Goal: Transaction & Acquisition: Purchase product/service

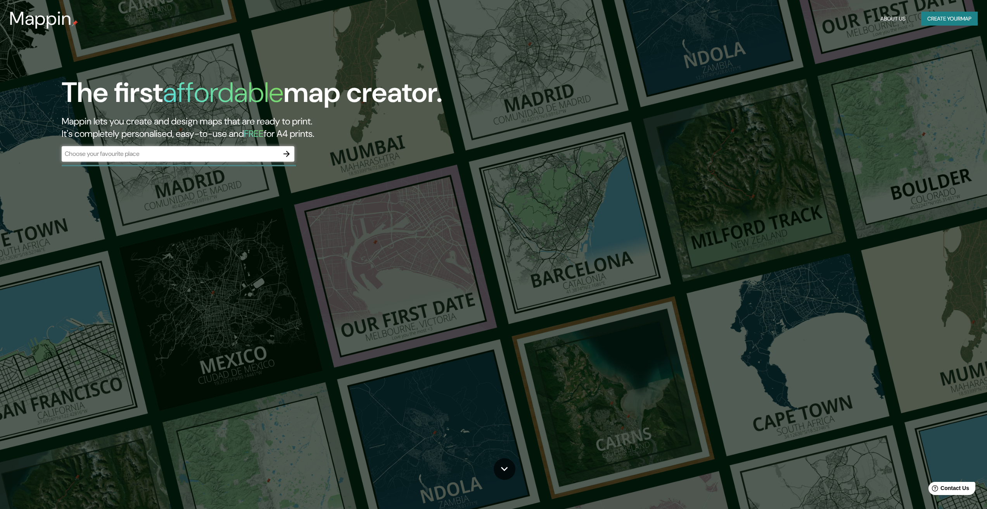
click at [170, 147] on div "​" at bounding box center [178, 154] width 233 height 16
type input "amorgos"
click at [285, 153] on icon "button" at bounding box center [286, 153] width 9 height 9
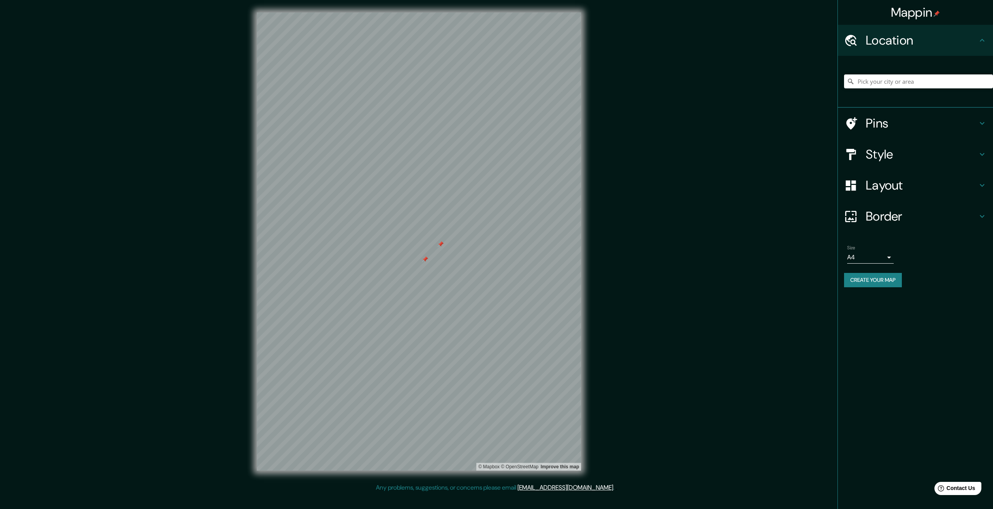
click at [424, 262] on div at bounding box center [425, 259] width 6 height 6
click at [441, 244] on div at bounding box center [441, 244] width 6 height 6
click at [879, 255] on body "Mappin Location Pins Style Layout Border Choose a border. Hint : you can make l…" at bounding box center [496, 254] width 993 height 509
click at [879, 286] on li "A3" at bounding box center [870, 288] width 47 height 14
type input "a4"
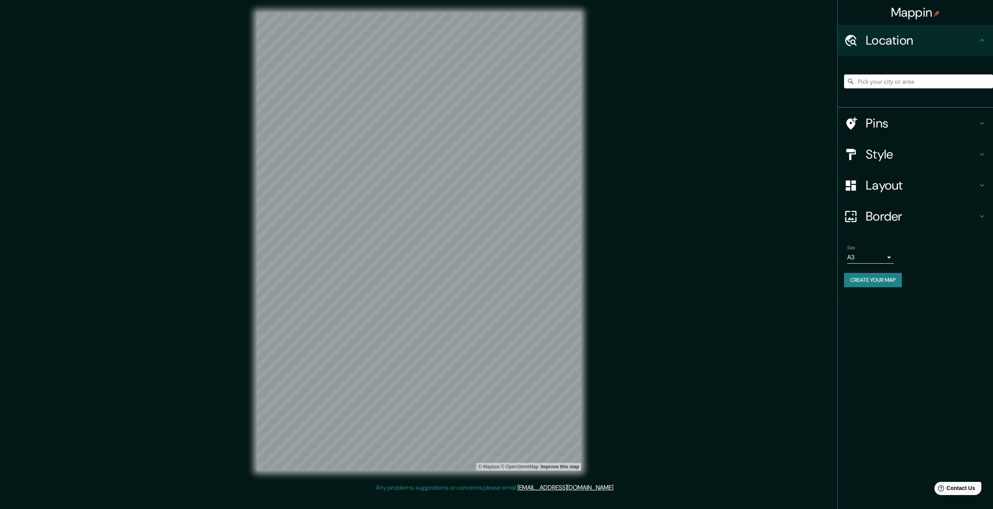
click at [896, 147] on h4 "Style" at bounding box center [922, 155] width 112 height 16
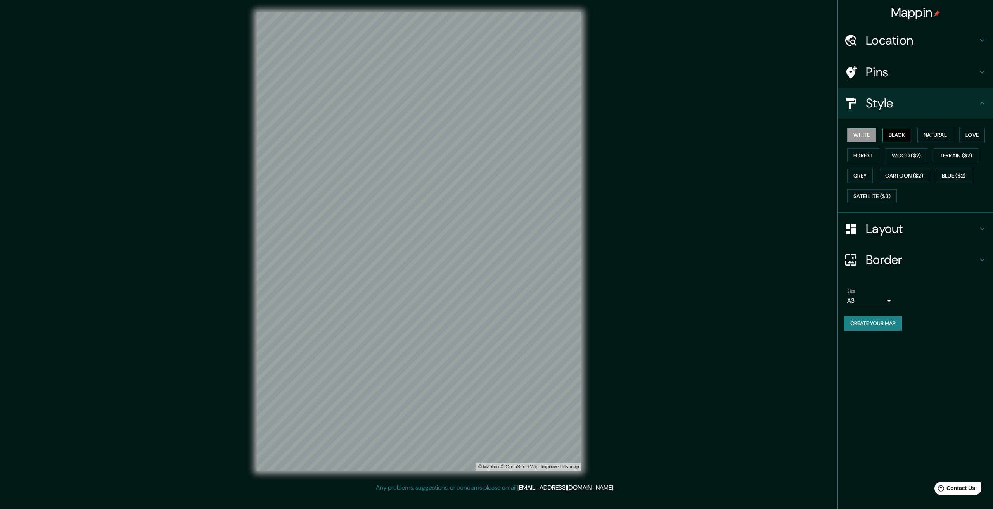
click at [898, 140] on button "Black" at bounding box center [896, 135] width 29 height 14
click at [934, 132] on button "Natural" at bounding box center [935, 135] width 36 height 14
click at [859, 175] on button "Grey" at bounding box center [860, 176] width 26 height 14
click at [861, 154] on button "Forest" at bounding box center [863, 156] width 32 height 14
click at [904, 175] on button "Cartoon ($2)" at bounding box center [904, 176] width 50 height 14
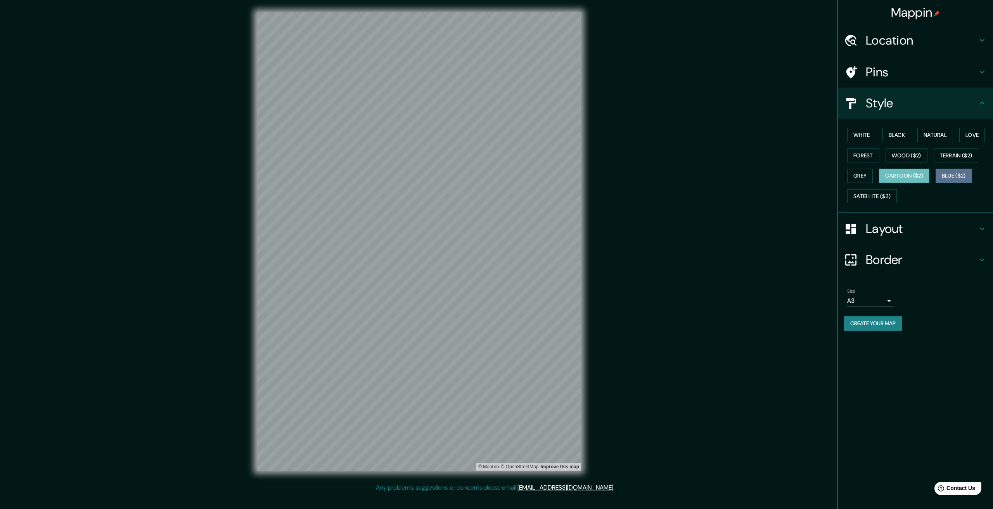
click at [955, 171] on button "Blue ($2)" at bounding box center [954, 176] width 36 height 14
click at [894, 159] on button "Wood ($2)" at bounding box center [907, 156] width 42 height 14
click at [871, 200] on button "Satellite ($3)" at bounding box center [872, 196] width 50 height 14
click at [863, 158] on button "Forest" at bounding box center [863, 156] width 32 height 14
click at [920, 133] on button "Natural" at bounding box center [935, 135] width 36 height 14
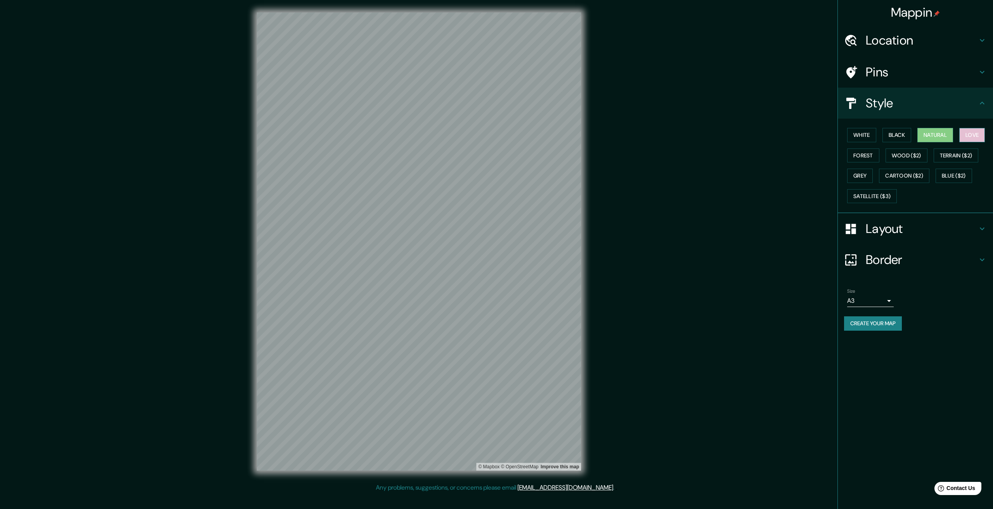
click at [965, 136] on button "Love" at bounding box center [972, 135] width 26 height 14
click at [944, 140] on button "Natural" at bounding box center [935, 135] width 36 height 14
click at [933, 234] on h4 "Layout" at bounding box center [922, 229] width 112 height 16
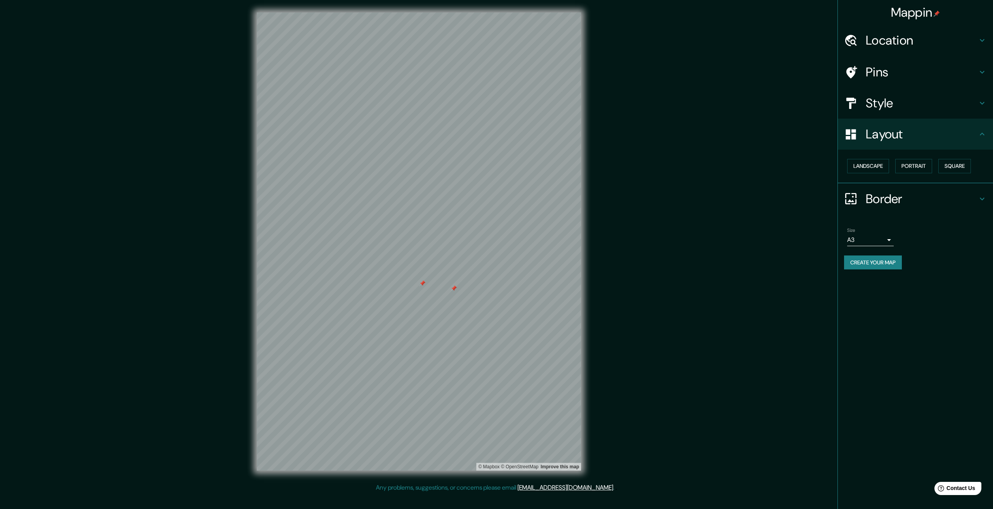
click at [422, 283] on div at bounding box center [422, 283] width 6 height 6
click at [454, 289] on div at bounding box center [454, 288] width 6 height 6
click at [868, 263] on button "Create your map" at bounding box center [873, 263] width 58 height 14
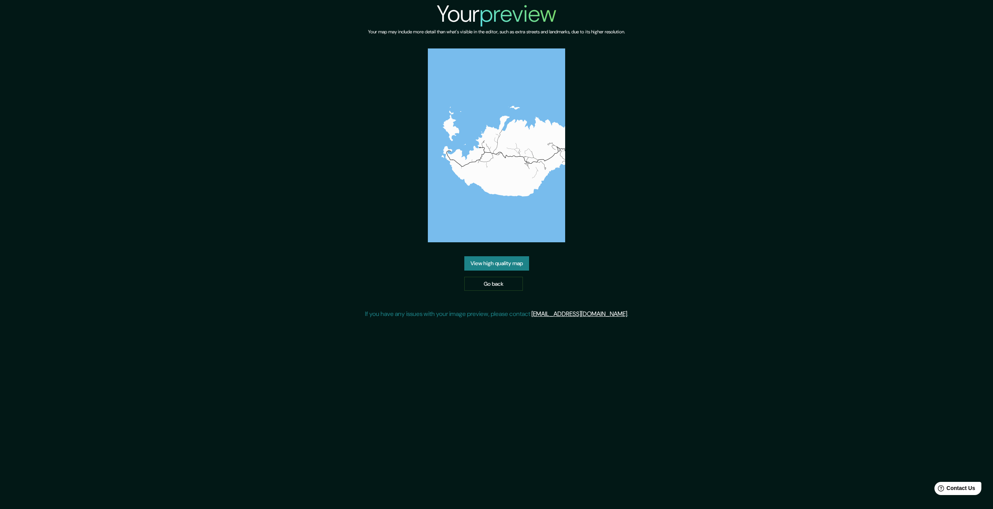
click at [862, 246] on div "Your preview Your map may include more detail than what's visible in the editor…" at bounding box center [496, 162] width 993 height 325
click at [512, 266] on link "View high quality map" at bounding box center [496, 263] width 65 height 14
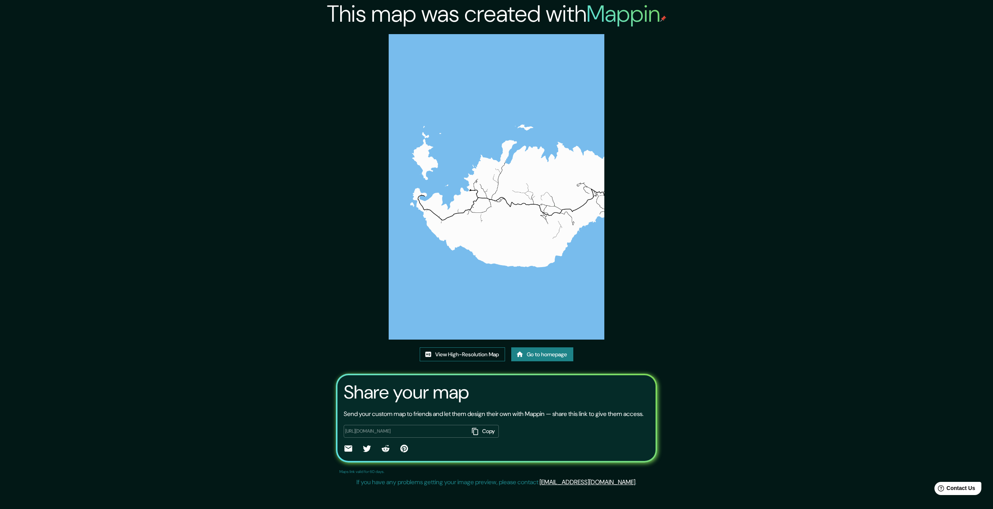
click at [485, 348] on link "View High-Resolution Map" at bounding box center [462, 355] width 85 height 14
drag, startPoint x: 312, startPoint y: 254, endPoint x: 311, endPoint y: 247, distance: 6.3
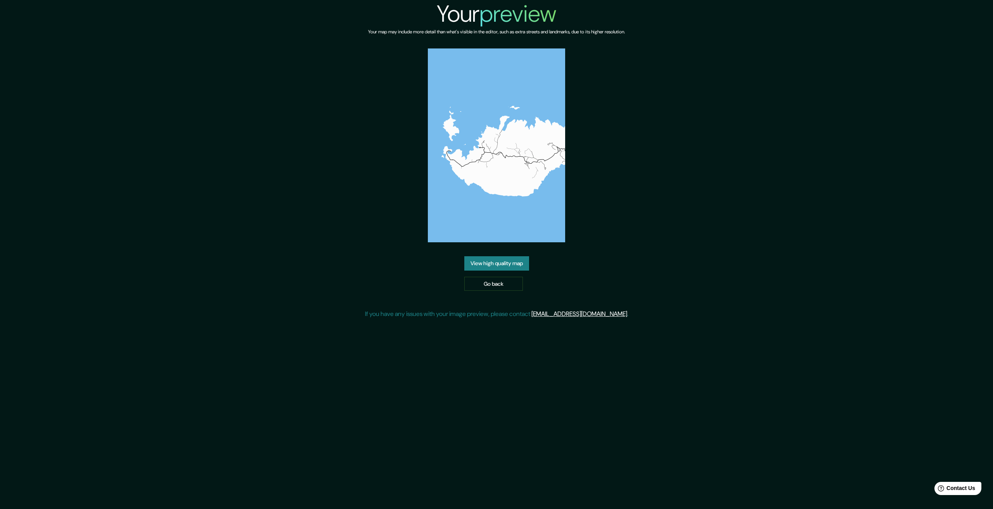
drag, startPoint x: 275, startPoint y: 229, endPoint x: 270, endPoint y: 203, distance: 26.0
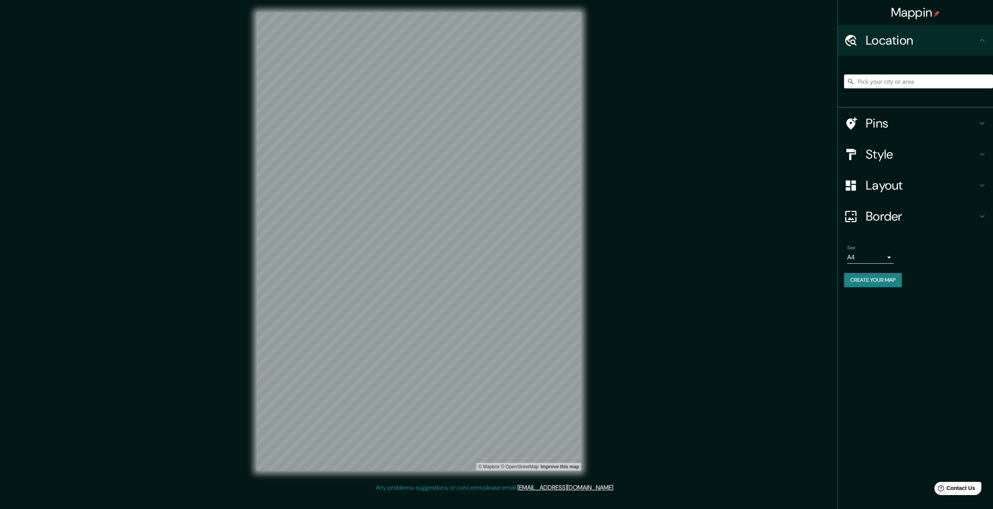
drag, startPoint x: 892, startPoint y: 282, endPoint x: 713, endPoint y: 243, distance: 182.7
click at [713, 243] on div "Mappin Location Pins Style Layout Border Choose a border. Hint : you can make l…" at bounding box center [496, 248] width 993 height 496
drag, startPoint x: 870, startPoint y: 278, endPoint x: 644, endPoint y: 216, distance: 234.6
click at [643, 213] on div "Mappin Location Pins Style Layout Border Choose a border. Hint : you can make l…" at bounding box center [496, 248] width 993 height 496
click at [904, 45] on h4 "Location" at bounding box center [922, 41] width 112 height 16
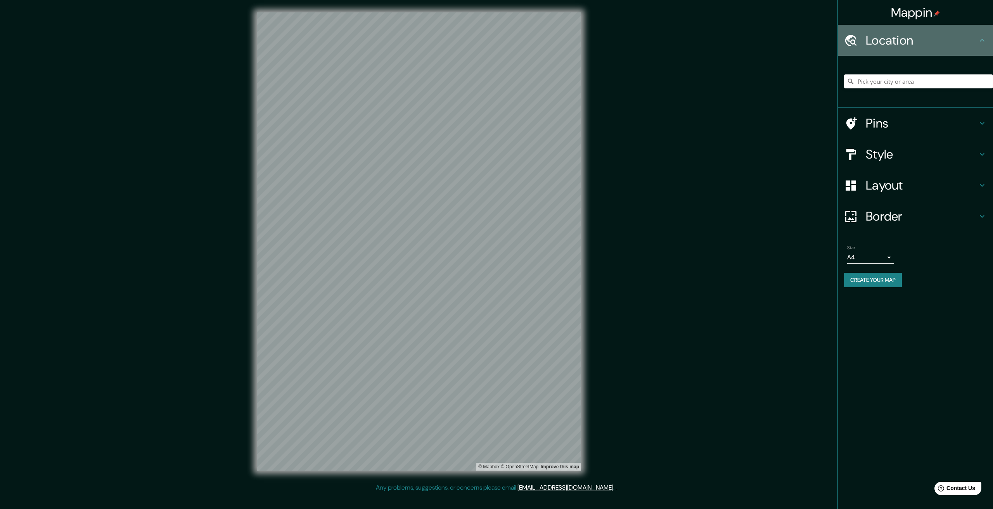
click at [904, 45] on h4 "Location" at bounding box center [922, 41] width 112 height 16
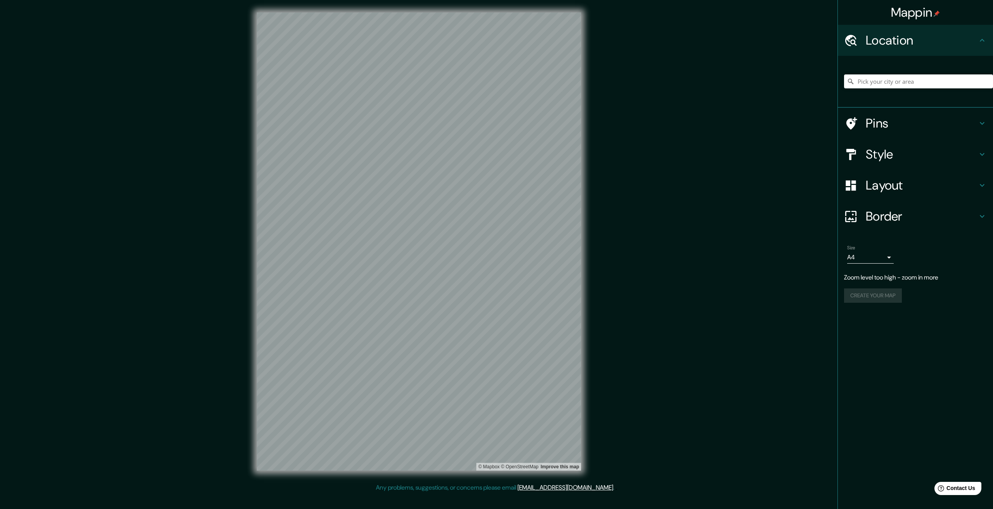
click at [870, 261] on body "Mappin Location Pins Style Layout Border Choose a border. Hint : you can make l…" at bounding box center [496, 254] width 993 height 509
click at [860, 285] on li "A3" at bounding box center [870, 288] width 47 height 14
click at [136, 226] on div "Mappin Location Pins Style Layout Border Choose a border. Hint : you can make l…" at bounding box center [496, 248] width 993 height 496
click at [700, 302] on div "Mappin Location Pins Style Layout Border Choose a border. Hint : you can make l…" at bounding box center [496, 248] width 993 height 496
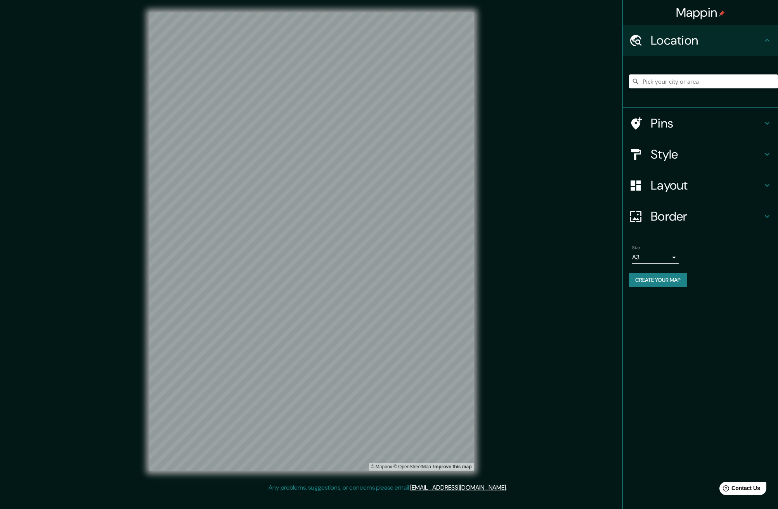
click at [691, 216] on h4 "Border" at bounding box center [706, 217] width 112 height 16
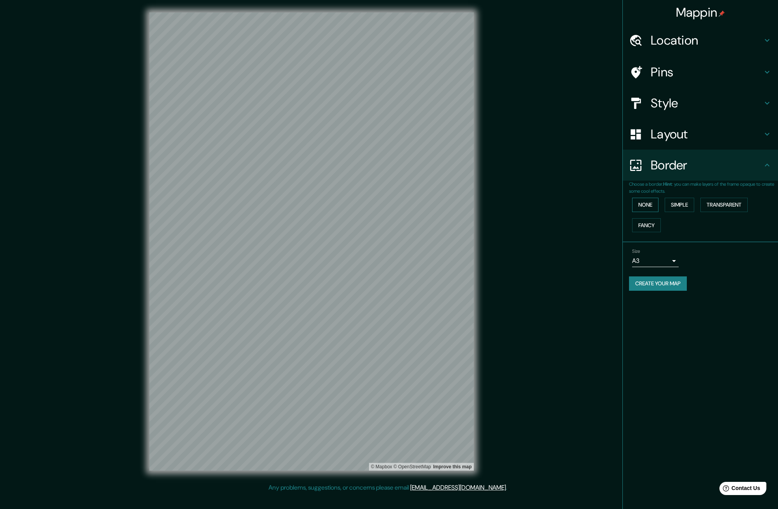
click at [652, 201] on button "None" at bounding box center [645, 205] width 26 height 14
click at [678, 201] on button "Simple" at bounding box center [678, 205] width 29 height 14
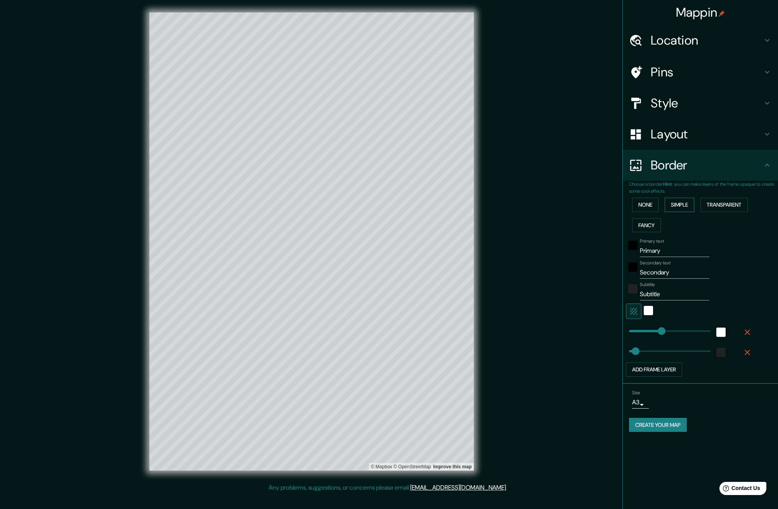
click at [678, 201] on button "Simple" at bounding box center [678, 205] width 29 height 14
type input "334"
type input "67"
click at [637, 207] on button "None" at bounding box center [645, 205] width 26 height 14
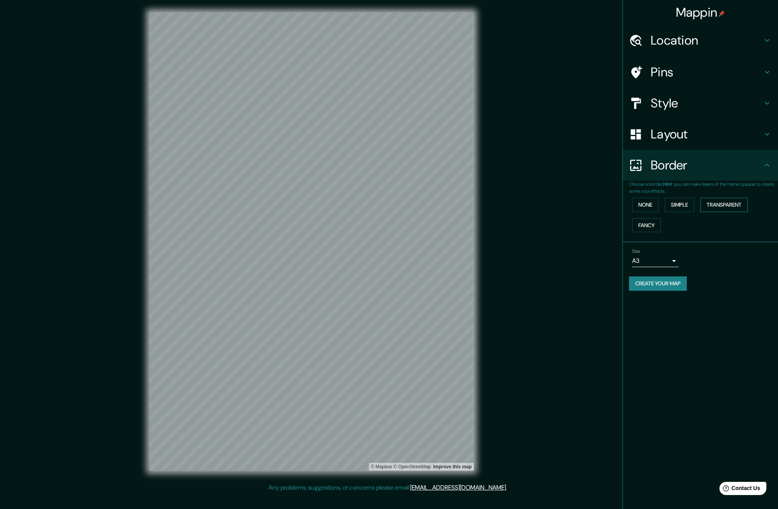
click at [718, 206] on button "Transparent" at bounding box center [723, 205] width 47 height 14
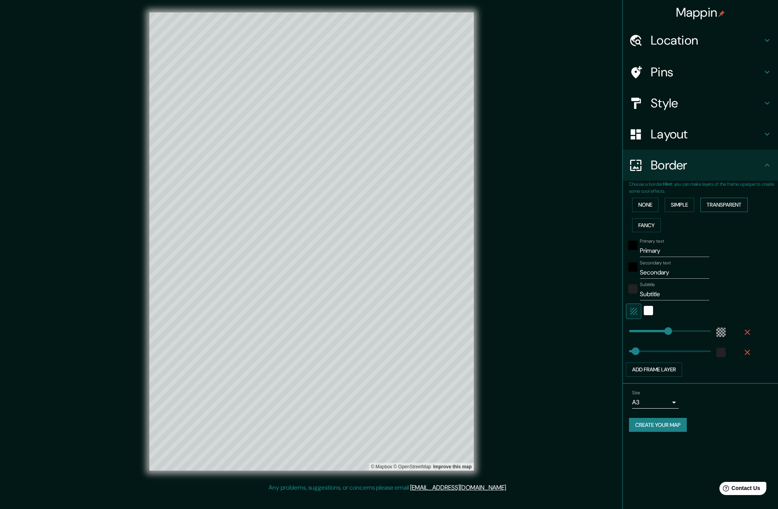
click at [718, 206] on button "Transparent" at bounding box center [723, 205] width 47 height 14
type input "401"
type input "67"
click at [643, 204] on button "None" at bounding box center [645, 205] width 26 height 14
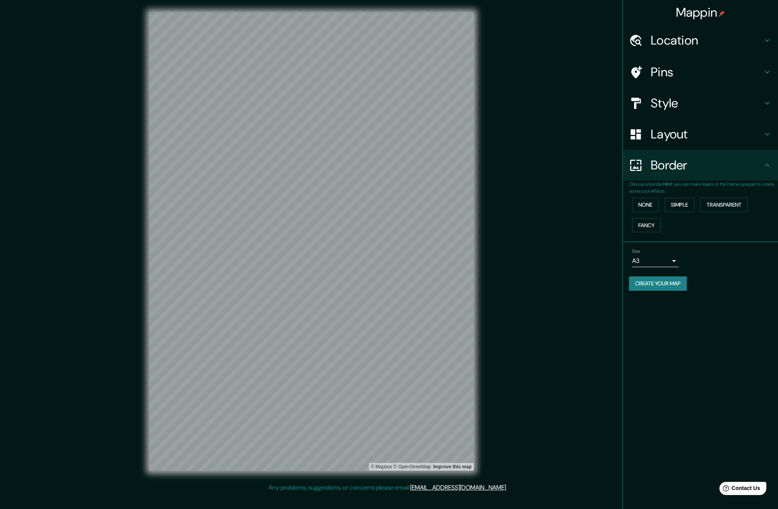
click at [682, 171] on h4 "Border" at bounding box center [706, 165] width 112 height 16
click at [685, 37] on h4 "Location" at bounding box center [706, 41] width 112 height 16
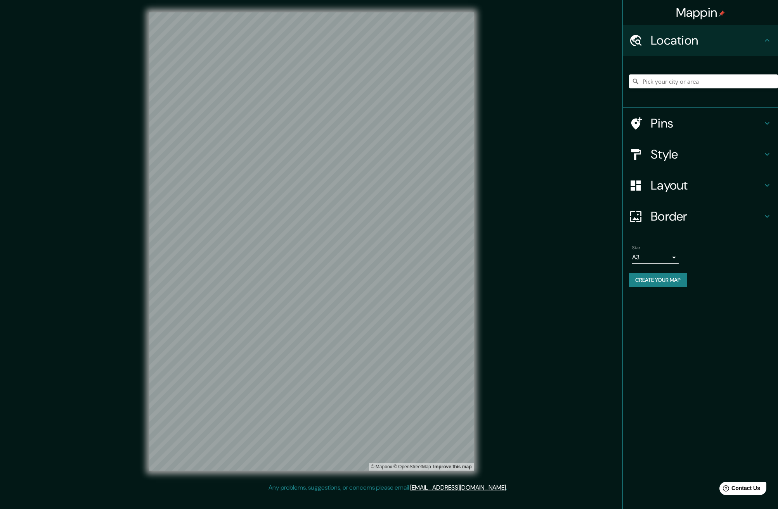
click at [699, 388] on div "Mappin Location Pins Style Layout Border Choose a border. Hint : you can make l…" at bounding box center [700, 254] width 156 height 509
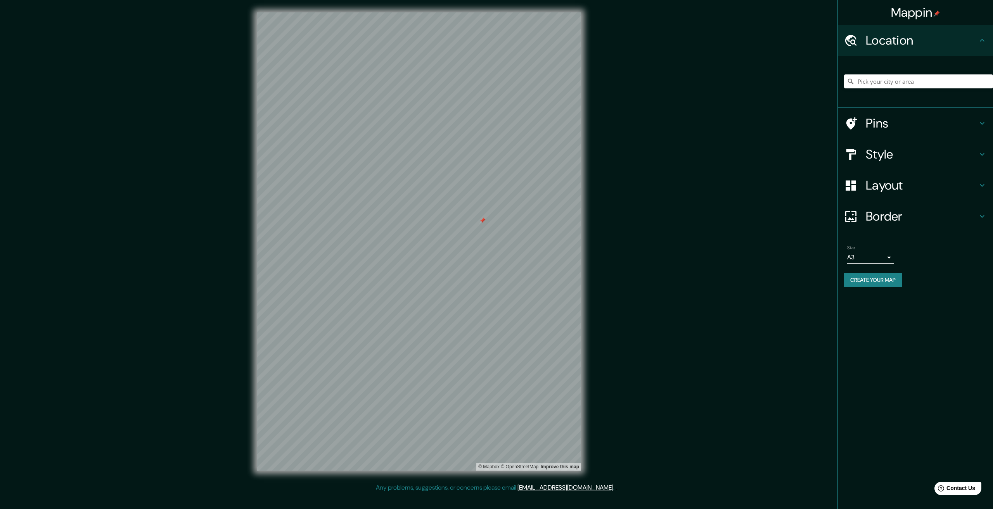
click at [104, 2] on div "Mappin Location Pins Style Layout Border Choose a border. Hint : you can make l…" at bounding box center [496, 248] width 993 height 496
click at [482, 223] on div at bounding box center [482, 221] width 6 height 6
click at [880, 221] on h4 "Border" at bounding box center [922, 217] width 112 height 16
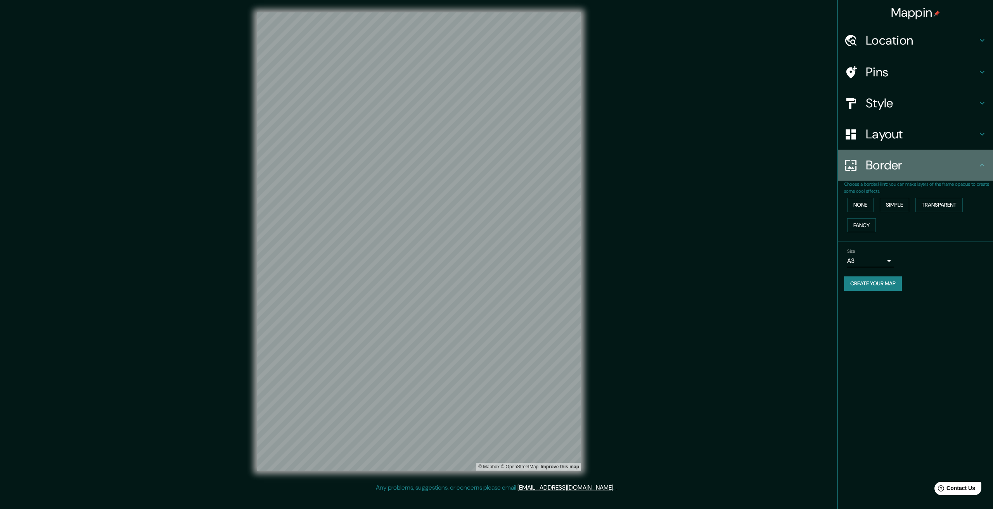
click at [884, 163] on h4 "Border" at bounding box center [922, 165] width 112 height 16
click at [882, 64] on div "Pins" at bounding box center [915, 72] width 155 height 31
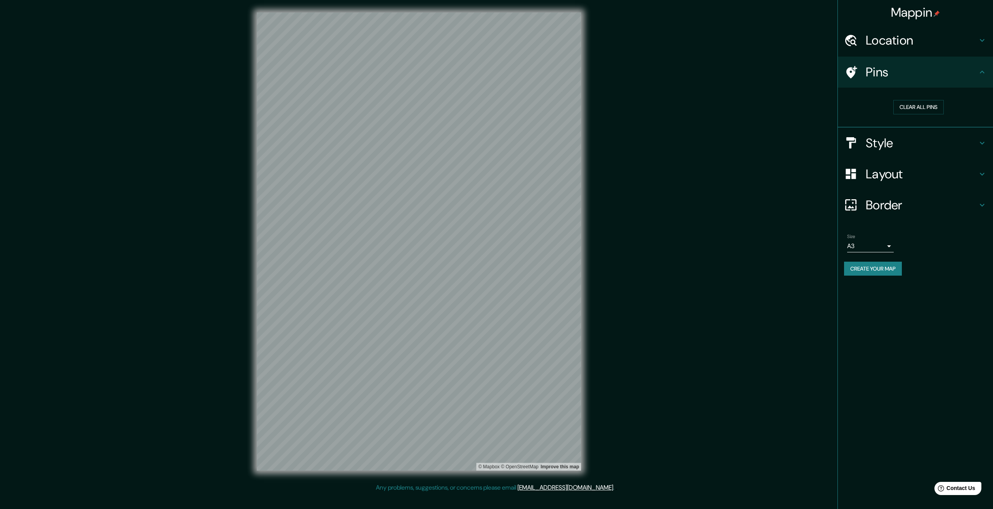
click at [882, 64] on div "Pins" at bounding box center [915, 72] width 155 height 31
click at [879, 142] on h4 "Style" at bounding box center [922, 143] width 112 height 16
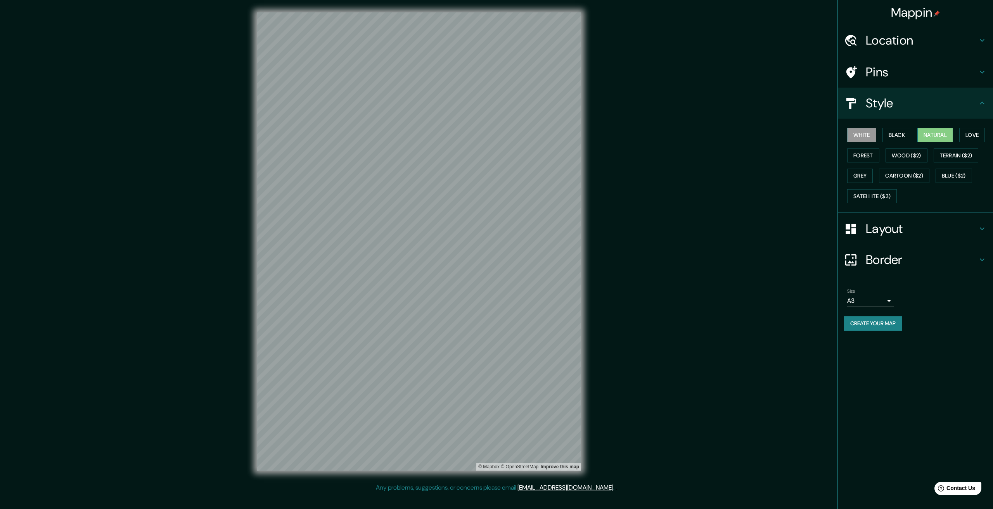
click at [933, 130] on button "Natural" at bounding box center [935, 135] width 36 height 14
click at [980, 141] on button "Love" at bounding box center [972, 135] width 26 height 14
click at [901, 137] on button "Black" at bounding box center [896, 135] width 29 height 14
click at [985, 138] on button "Love" at bounding box center [972, 135] width 26 height 14
click at [888, 137] on button "Black" at bounding box center [896, 135] width 29 height 14
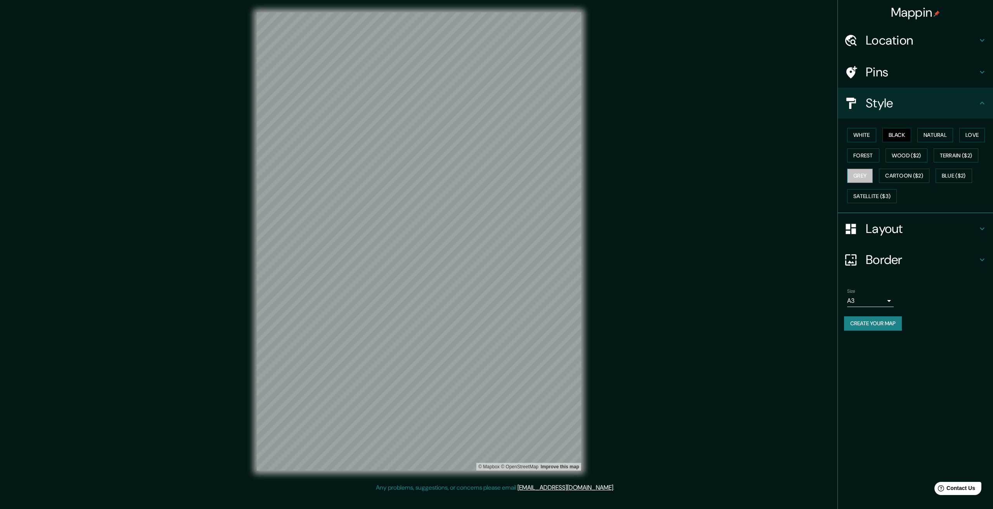
click at [858, 178] on button "Grey" at bounding box center [860, 176] width 26 height 14
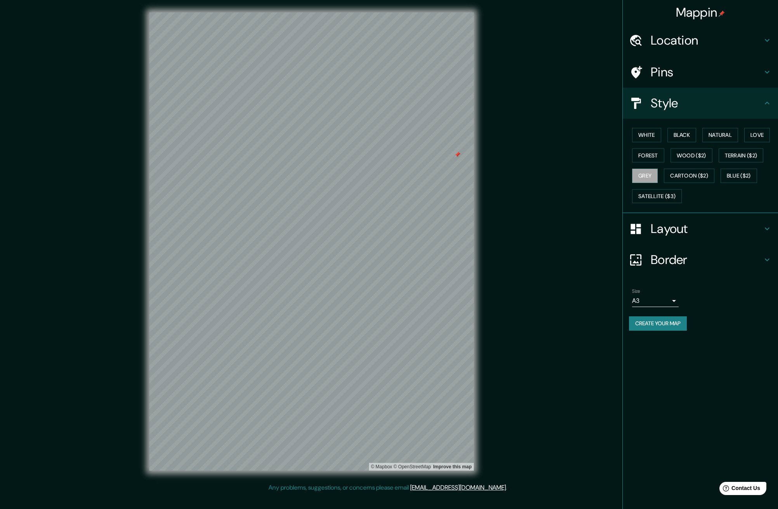
click at [456, 154] on div at bounding box center [457, 155] width 6 height 6
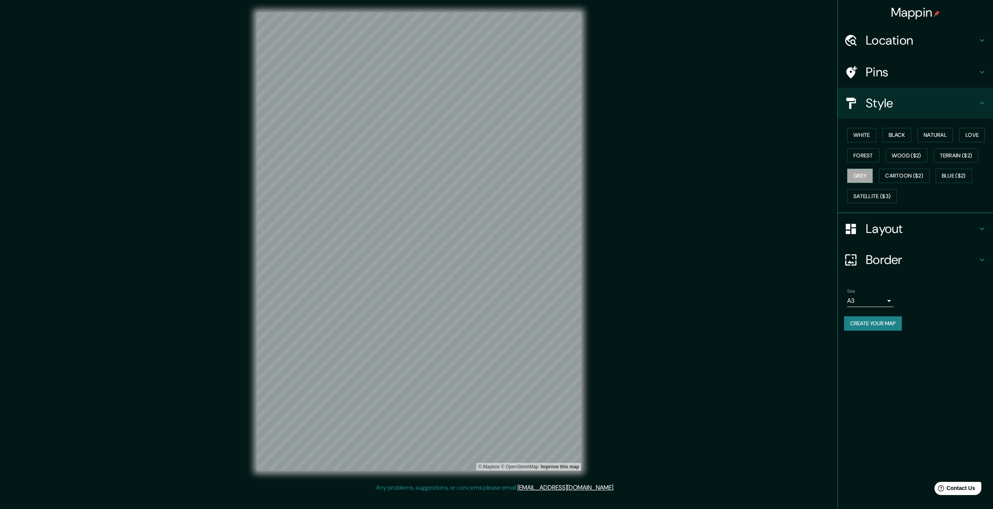
click at [874, 322] on button "Create your map" at bounding box center [873, 324] width 58 height 14
click at [876, 322] on button "Create your map" at bounding box center [873, 324] width 58 height 14
click at [866, 321] on button "Create your map" at bounding box center [873, 324] width 58 height 14
click at [927, 134] on button "Natural" at bounding box center [935, 135] width 36 height 14
click at [878, 322] on div "Create your map" at bounding box center [915, 324] width 143 height 14
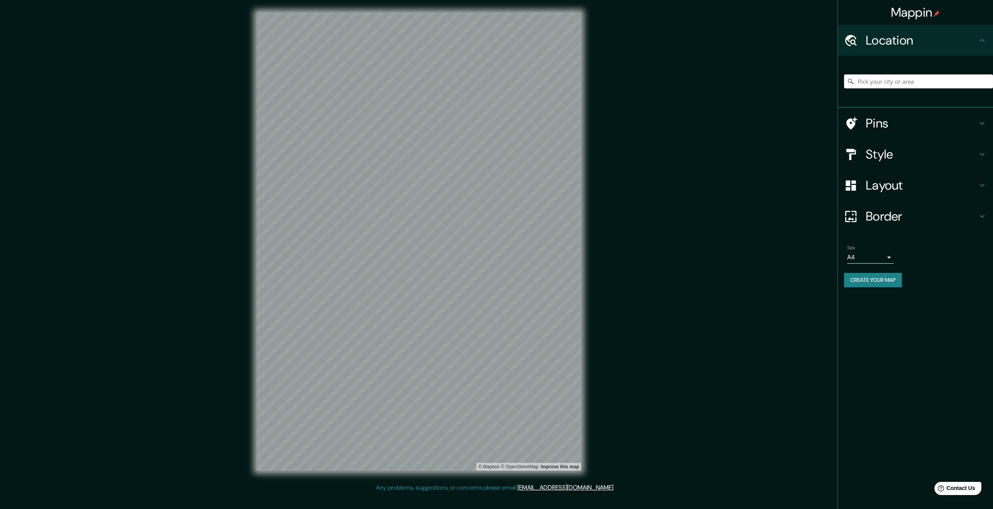
click at [401, 288] on div "© Mapbox © OpenStreetMap Improve this map" at bounding box center [418, 241] width 349 height 483
drag, startPoint x: 249, startPoint y: 395, endPoint x: 591, endPoint y: 204, distance: 391.9
click at [590, 201] on div "© Mapbox © OpenStreetMap Improve this map" at bounding box center [418, 241] width 349 height 483
click at [867, 258] on body "Mappin Location Pins Style Layout Border Choose a border. Hint : you can make l…" at bounding box center [496, 254] width 993 height 509
click at [861, 277] on li "A4" at bounding box center [870, 274] width 47 height 14
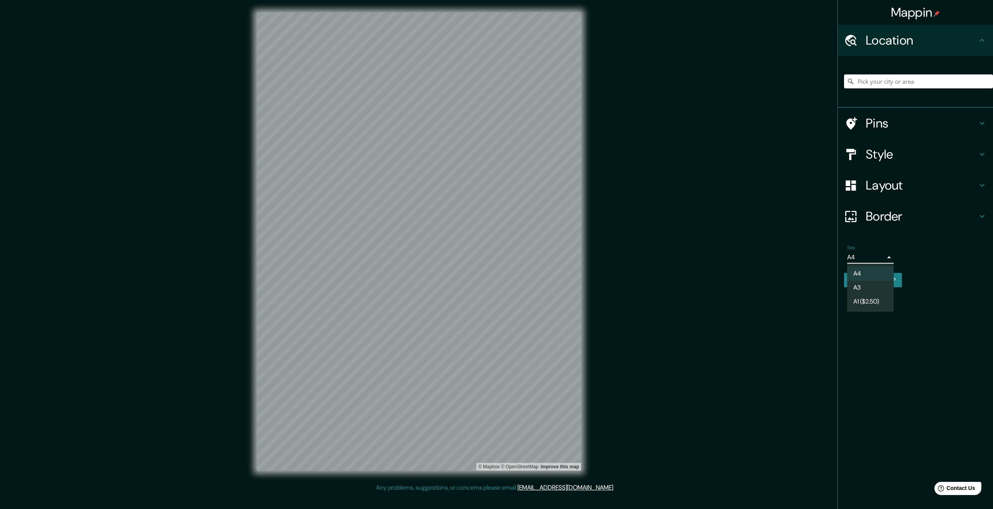
click at [863, 259] on body "Mappin Location Pins Style Layout Border Choose a border. Hint : you can make l…" at bounding box center [496, 254] width 993 height 509
click at [867, 288] on li "A3" at bounding box center [870, 288] width 47 height 14
click at [884, 280] on button "Create your map" at bounding box center [873, 280] width 58 height 14
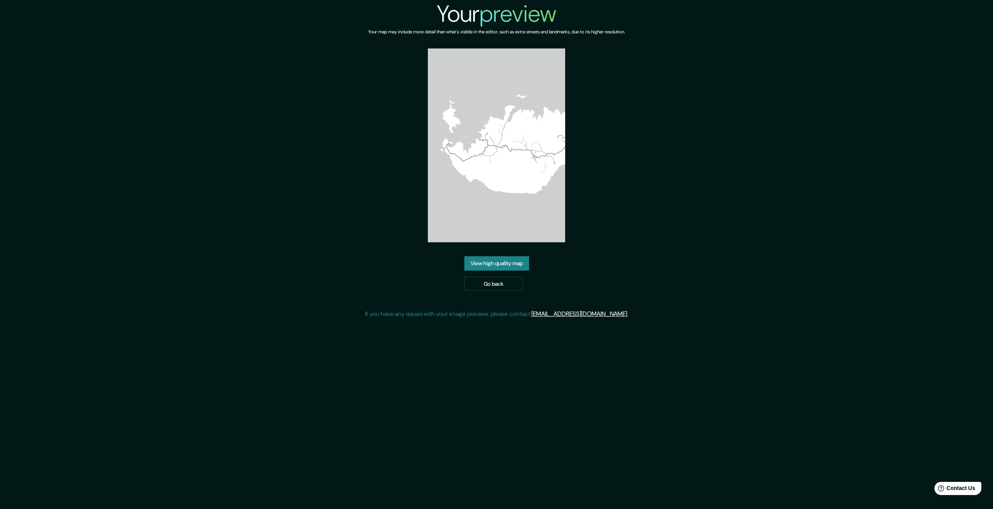
click at [503, 264] on link "View high quality map" at bounding box center [496, 263] width 65 height 14
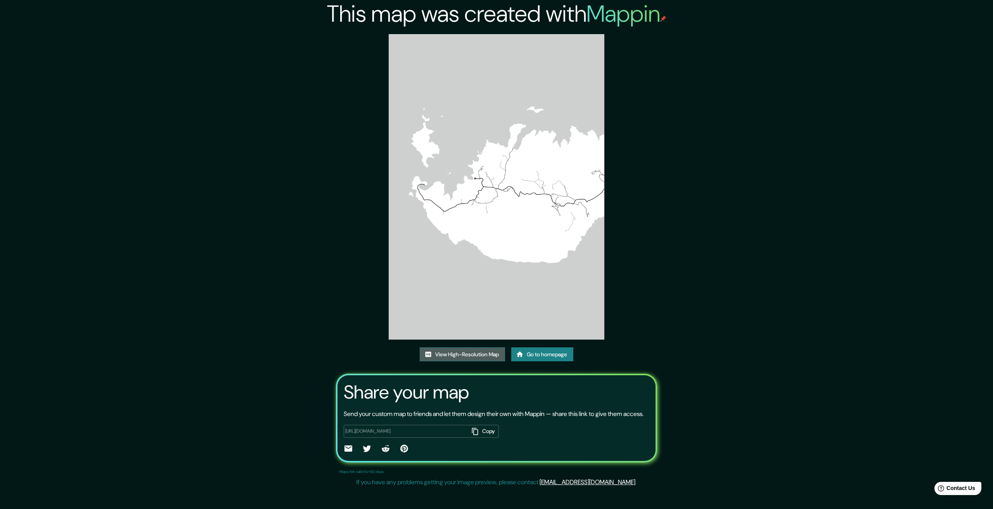
click at [478, 349] on link "View High-Resolution Map" at bounding box center [462, 355] width 85 height 14
click at [543, 361] on link "Go to homepage" at bounding box center [542, 355] width 62 height 14
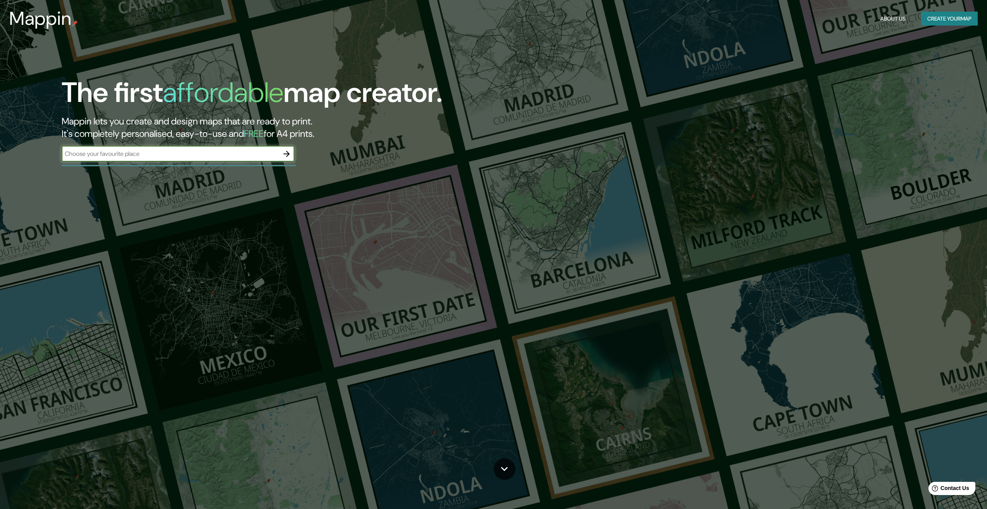
click at [166, 156] on input "text" at bounding box center [170, 153] width 217 height 9
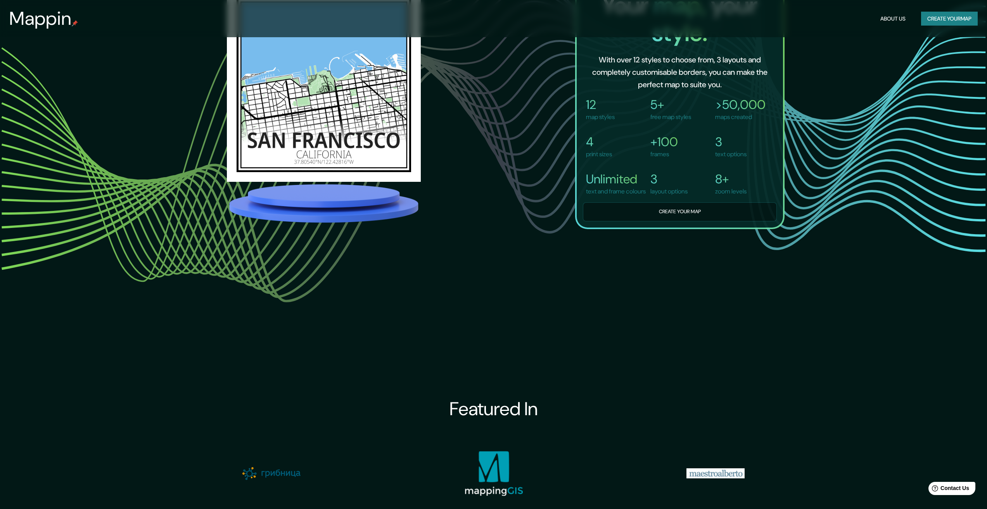
scroll to position [970, 0]
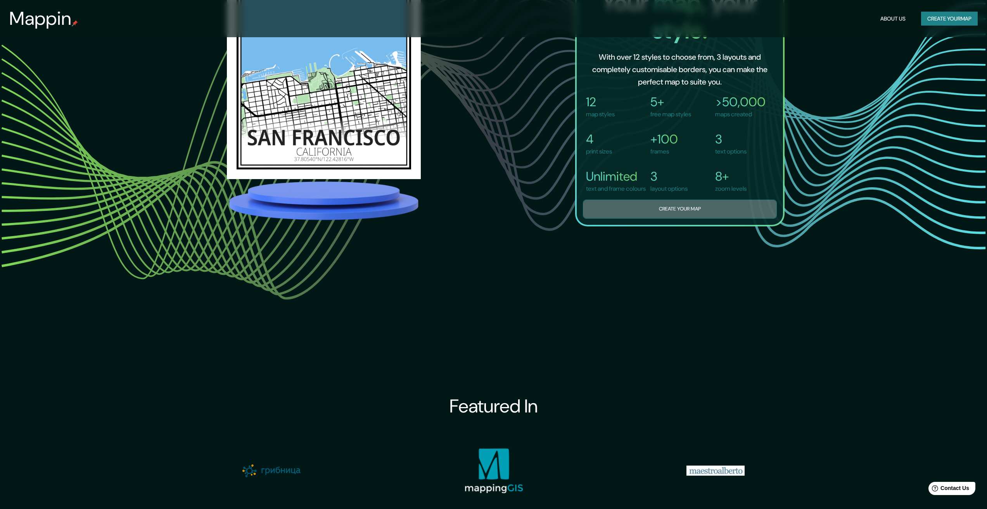
click at [676, 219] on button "Create your map" at bounding box center [680, 209] width 194 height 19
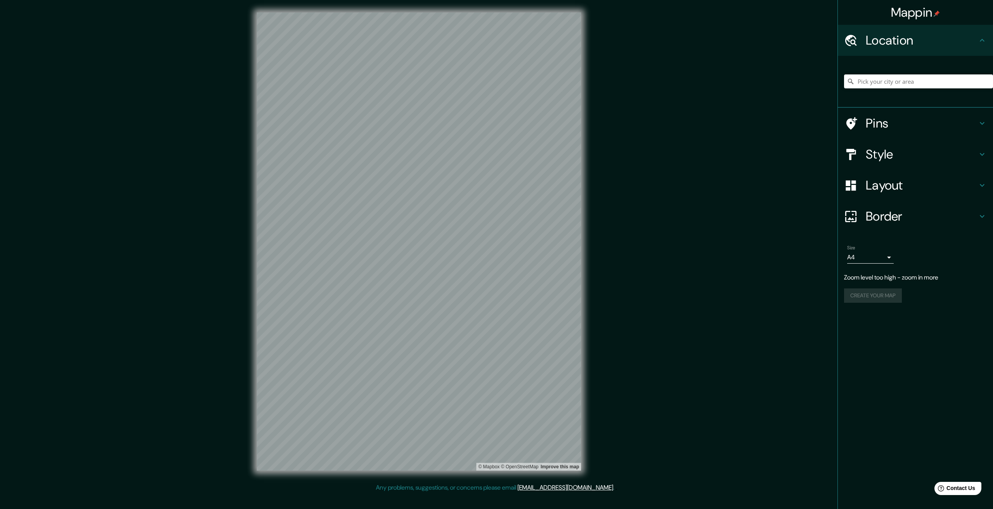
click at [231, 225] on div "Mappin Location Pins Style Layout Border Choose a border. Hint : you can make l…" at bounding box center [496, 248] width 993 height 496
click at [588, 190] on div "© Mapbox © OpenStreetMap Improve this map" at bounding box center [418, 241] width 349 height 483
click at [872, 251] on body "Mappin Location Pins Style Layout Border Choose a border. Hint : you can make l…" at bounding box center [496, 254] width 993 height 509
click at [869, 289] on li "A3" at bounding box center [870, 288] width 47 height 14
type input "a4"
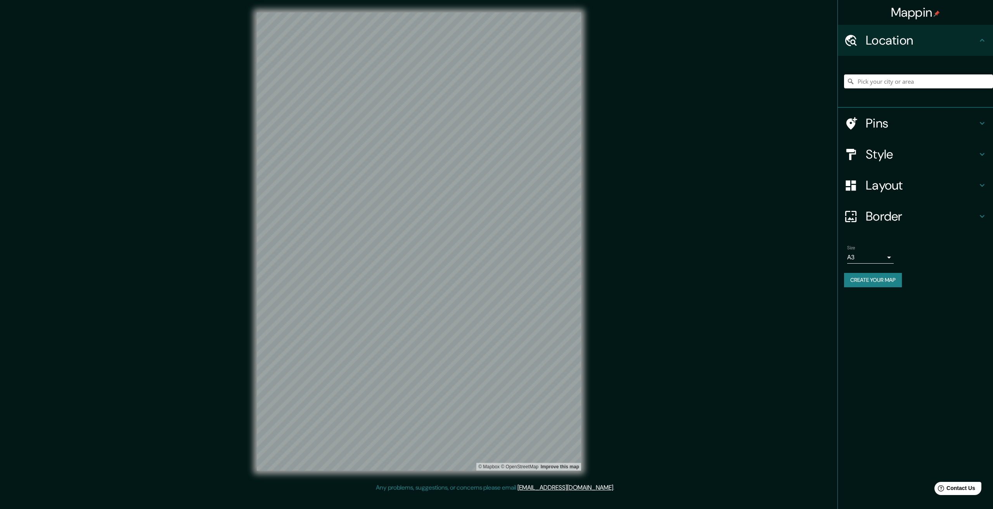
click at [116, 353] on div "Mappin Location Pins Style Layout Border Choose a border. Hint : you can make l…" at bounding box center [496, 248] width 993 height 496
click at [861, 256] on body "Mappin Location Pins Style Layout Border Choose a border. Hint : you can make l…" at bounding box center [496, 254] width 993 height 509
click at [867, 282] on li "A3" at bounding box center [870, 288] width 47 height 14
type input "a4"
click at [870, 283] on button "Create your map" at bounding box center [873, 280] width 58 height 14
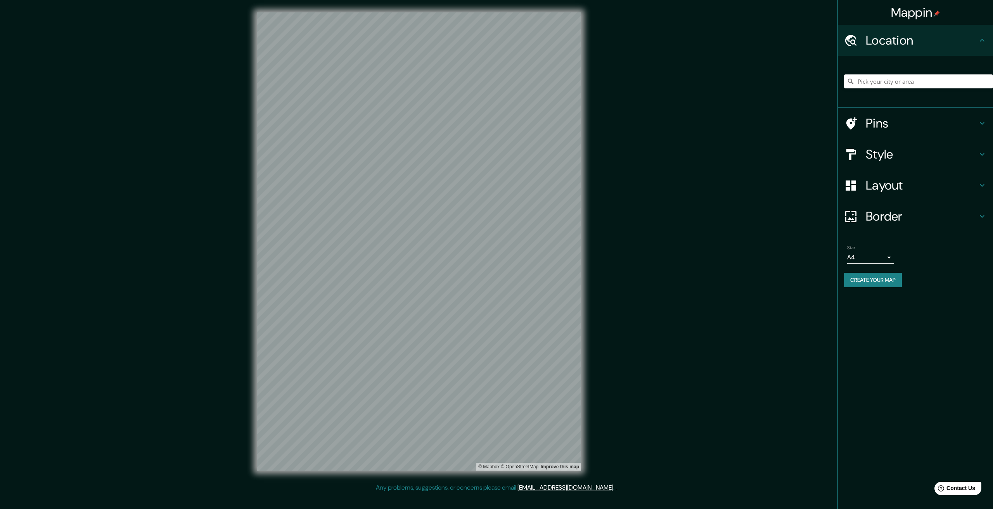
click at [872, 253] on body "Mappin Location Pins Style Layout Border Choose a border. Hint : you can make l…" at bounding box center [496, 254] width 993 height 509
click at [875, 281] on li "A3" at bounding box center [870, 288] width 47 height 14
click at [189, 206] on div "Mappin Location Pins Style Layout Border Choose a border. Hint : you can make l…" at bounding box center [496, 248] width 993 height 496
click at [875, 287] on button "Create your map" at bounding box center [873, 280] width 58 height 14
click at [253, 163] on div "© Mapbox © OpenStreetMap Improve this map" at bounding box center [418, 241] width 349 height 483
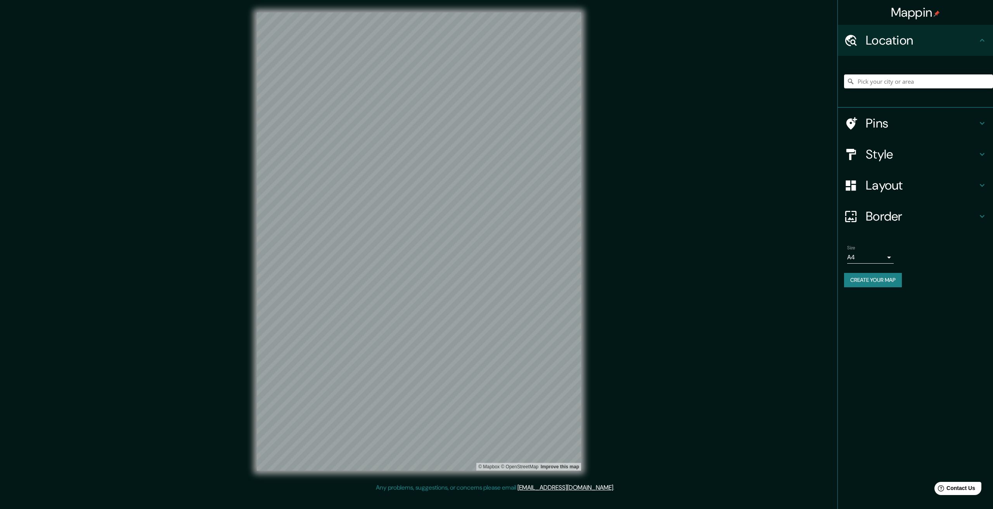
click at [877, 247] on div "Size A4 single" at bounding box center [870, 254] width 47 height 19
click at [887, 257] on body "Mappin Location Pins Style Layout Border Choose a border. Hint : you can make l…" at bounding box center [496, 254] width 993 height 509
click at [859, 292] on li "A3" at bounding box center [870, 288] width 47 height 14
click at [340, 118] on div at bounding box center [342, 116] width 6 height 6
click at [585, 243] on div "© Mapbox © OpenStreetMap Improve this map" at bounding box center [418, 241] width 349 height 483
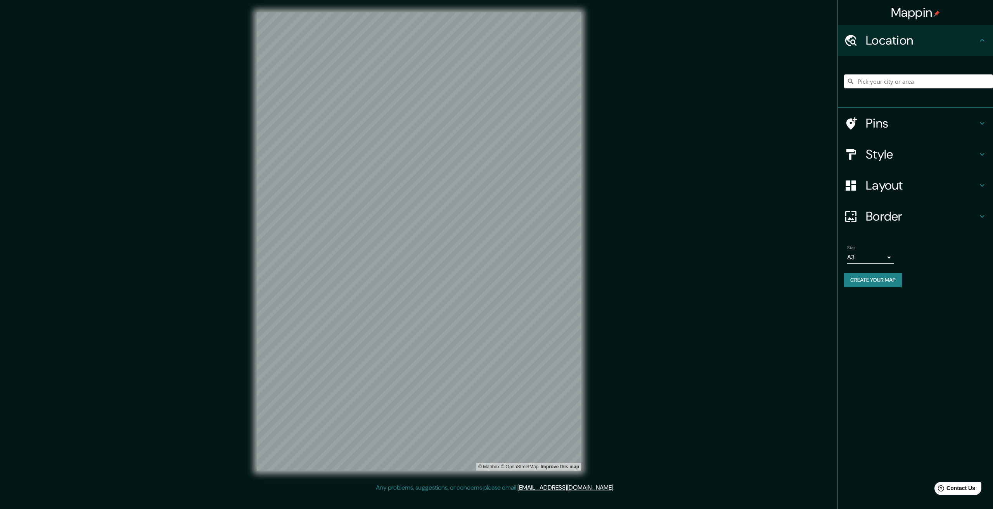
click at [882, 281] on button "Create your map" at bounding box center [873, 280] width 58 height 14
click at [882, 259] on body "Mappin Location Pins Style Layout Border Choose a border. Hint : you can make l…" at bounding box center [496, 254] width 993 height 509
click at [869, 287] on li "A3" at bounding box center [870, 288] width 47 height 14
click at [219, 277] on div "Mappin Location Pins Style Layout Border Choose a border. Hint : you can make l…" at bounding box center [496, 248] width 993 height 496
click at [249, 208] on div "© Mapbox © OpenStreetMap Improve this map" at bounding box center [418, 241] width 349 height 483
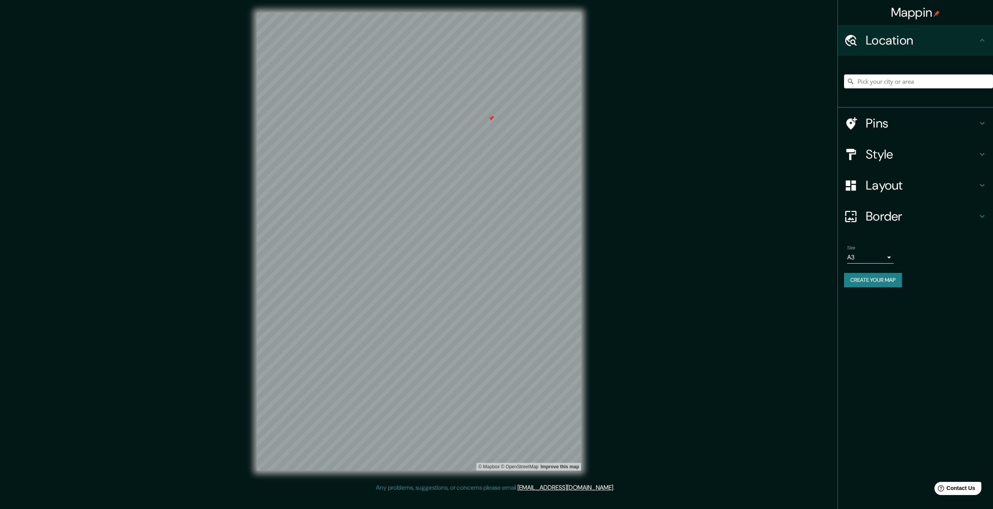
click at [492, 119] on div at bounding box center [491, 118] width 6 height 6
click at [857, 282] on button "Create your map" at bounding box center [873, 280] width 58 height 14
click at [528, 144] on div at bounding box center [527, 144] width 6 height 6
click at [866, 259] on body "Mappin Location Pins Style Layout Border Choose a border. Hint : you can make l…" at bounding box center [496, 254] width 993 height 509
click at [866, 291] on li "A3" at bounding box center [870, 288] width 47 height 14
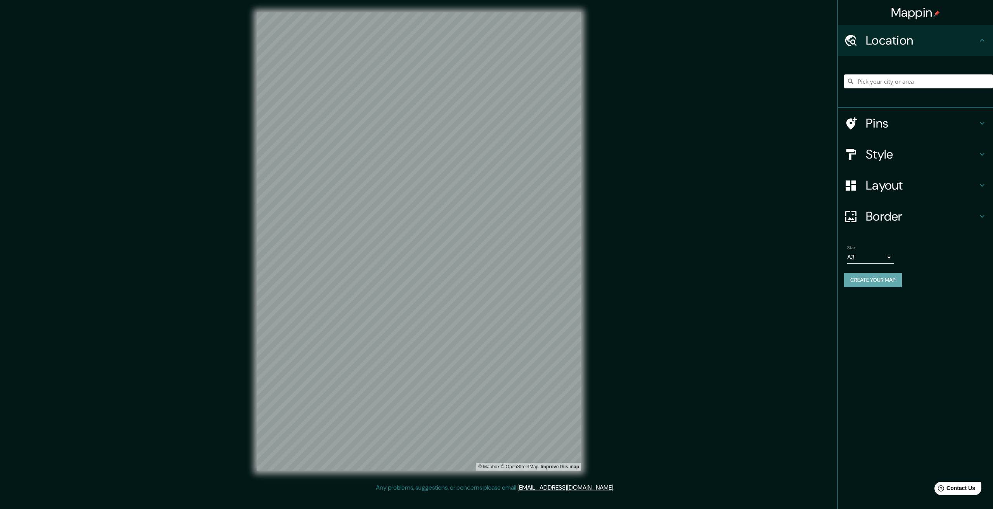
click at [869, 284] on button "Create your map" at bounding box center [873, 280] width 58 height 14
click at [529, 128] on div at bounding box center [528, 129] width 6 height 6
click at [870, 257] on body "Mappin Location Pins Style Layout Border Choose a border. Hint : you can make l…" at bounding box center [496, 254] width 993 height 509
click at [866, 287] on li "A3" at bounding box center [870, 288] width 47 height 14
click at [872, 282] on button "Create your map" at bounding box center [873, 280] width 58 height 14
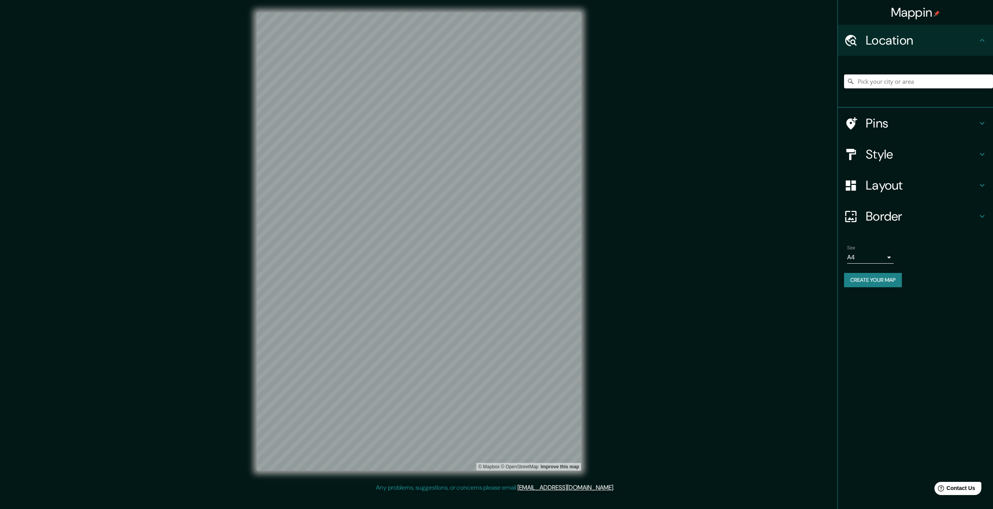
click at [887, 254] on body "Mappin Location Pins Style Layout Border Choose a border. Hint : you can make l…" at bounding box center [496, 254] width 993 height 509
click at [867, 286] on li "A3" at bounding box center [870, 288] width 47 height 14
click at [876, 278] on button "Create your map" at bounding box center [873, 280] width 58 height 14
click at [879, 255] on body "Mappin Location Pins Style Layout Border Choose a border. Hint : you can make l…" at bounding box center [496, 254] width 993 height 509
click at [858, 290] on li "A3" at bounding box center [870, 288] width 47 height 14
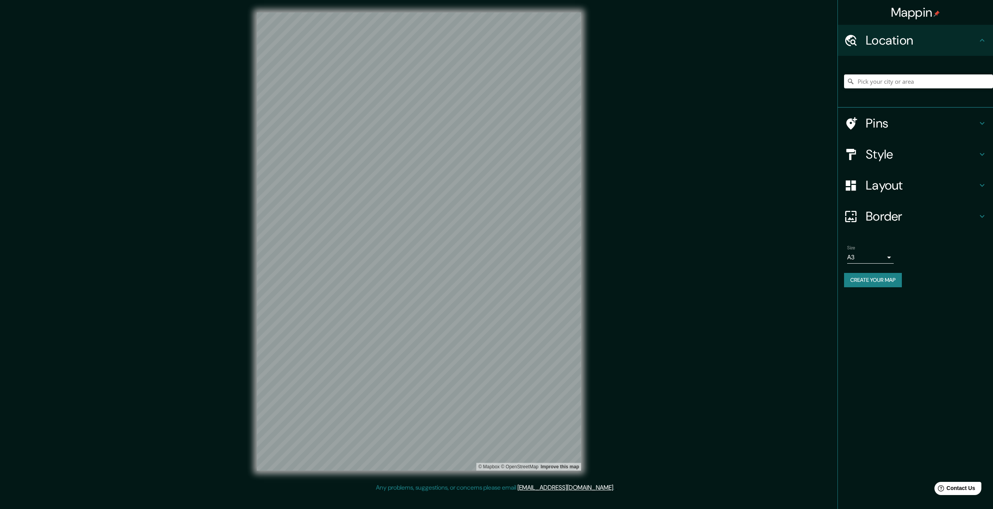
click at [870, 282] on button "Create your map" at bounding box center [873, 280] width 58 height 14
click at [861, 256] on body "Mappin Location Pins Style Layout Border Choose a border. Hint : you can make l…" at bounding box center [496, 254] width 993 height 509
click at [854, 284] on li "A3" at bounding box center [870, 288] width 47 height 14
click at [880, 278] on button "Create your map" at bounding box center [873, 280] width 58 height 14
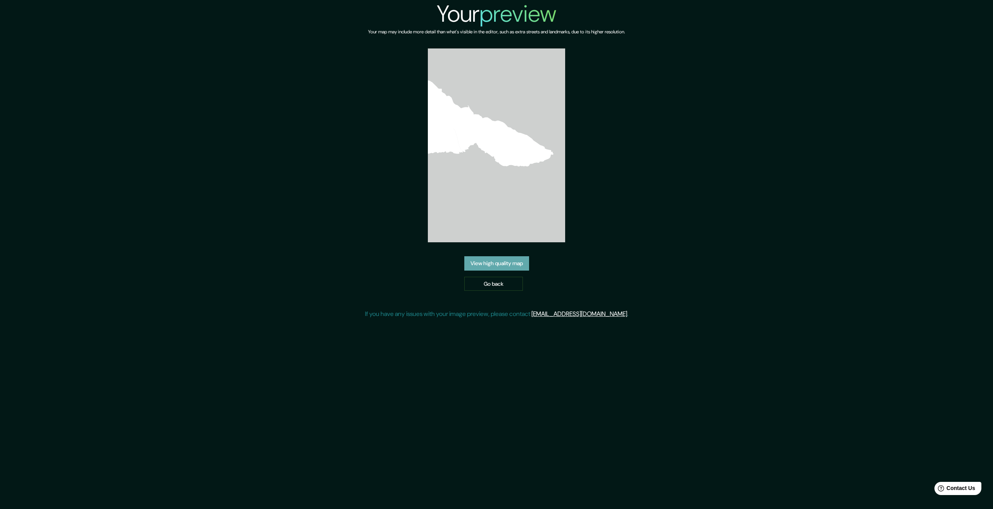
click at [514, 261] on link "View high quality map" at bounding box center [496, 263] width 65 height 14
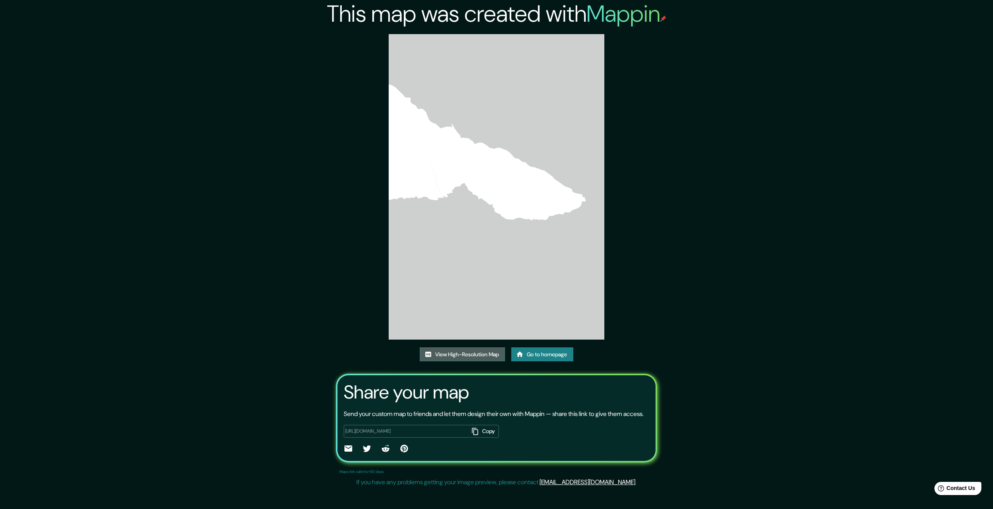
click at [476, 349] on link "View High-Resolution Map" at bounding box center [462, 355] width 85 height 14
click at [530, 151] on img at bounding box center [497, 187] width 216 height 306
click at [481, 353] on link "View High-Resolution Map" at bounding box center [462, 355] width 85 height 14
click at [440, 350] on link "View High-Resolution Map" at bounding box center [462, 355] width 85 height 14
drag, startPoint x: 928, startPoint y: 1, endPoint x: 488, endPoint y: 439, distance: 620.7
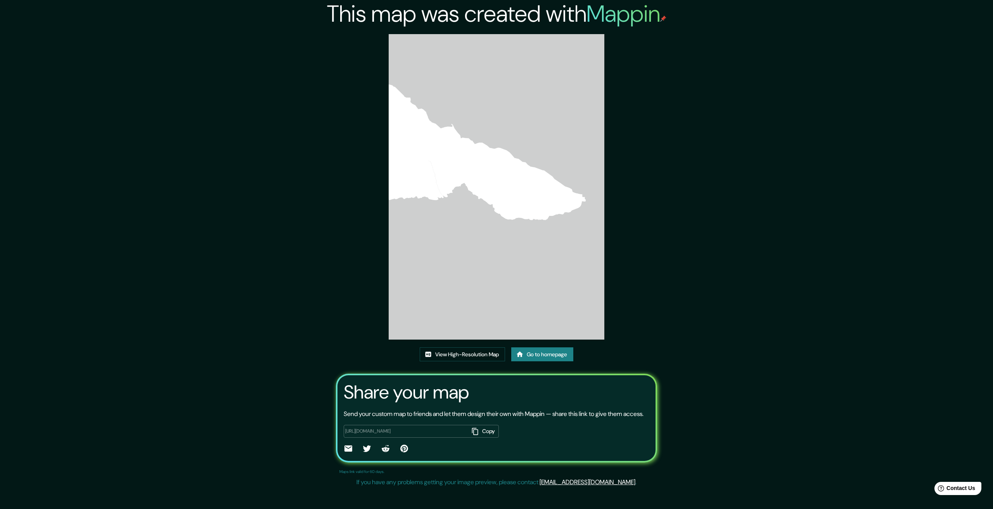
click at [488, 438] on button "Copy" at bounding box center [484, 431] width 30 height 13
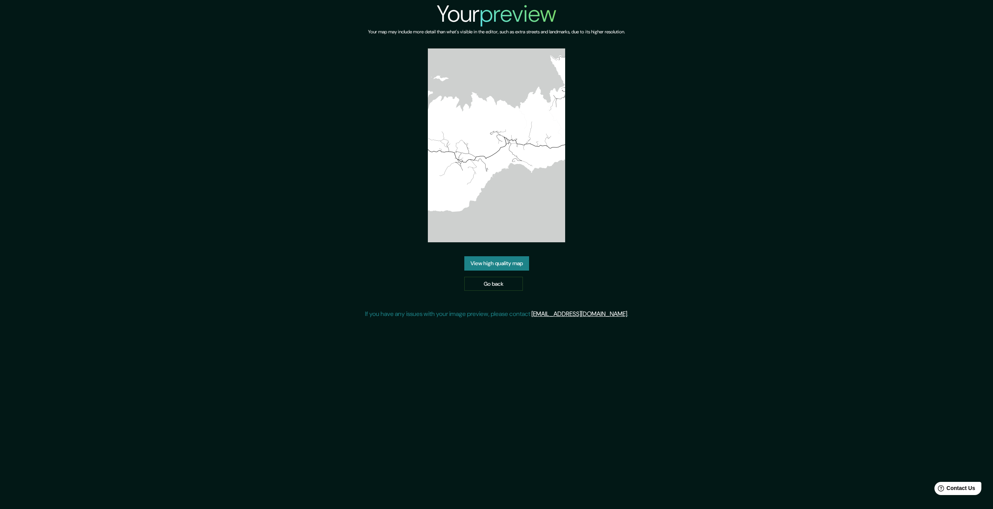
click at [514, 259] on link "View high quality map" at bounding box center [496, 263] width 65 height 14
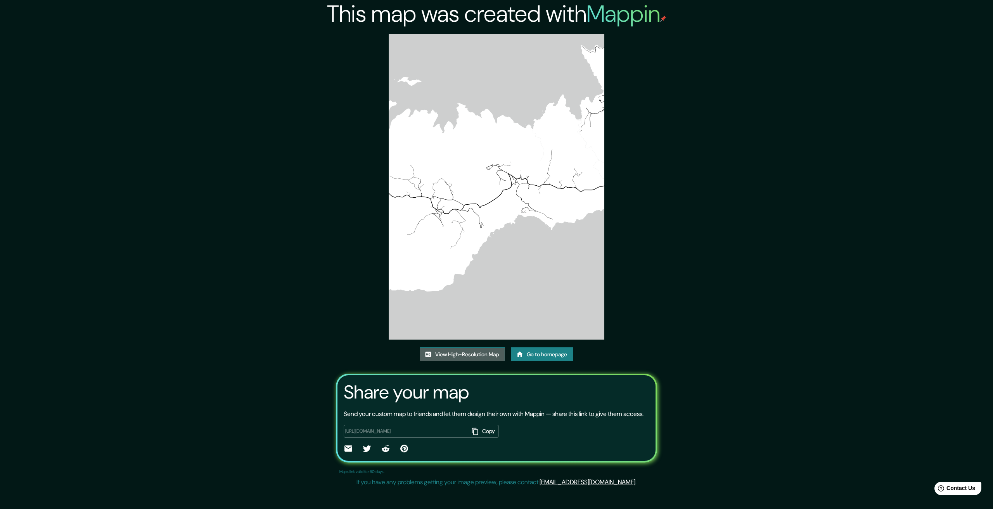
click at [474, 352] on link "View High-Resolution Map" at bounding box center [462, 355] width 85 height 14
click at [446, 352] on link "View High-Resolution Map" at bounding box center [462, 355] width 85 height 14
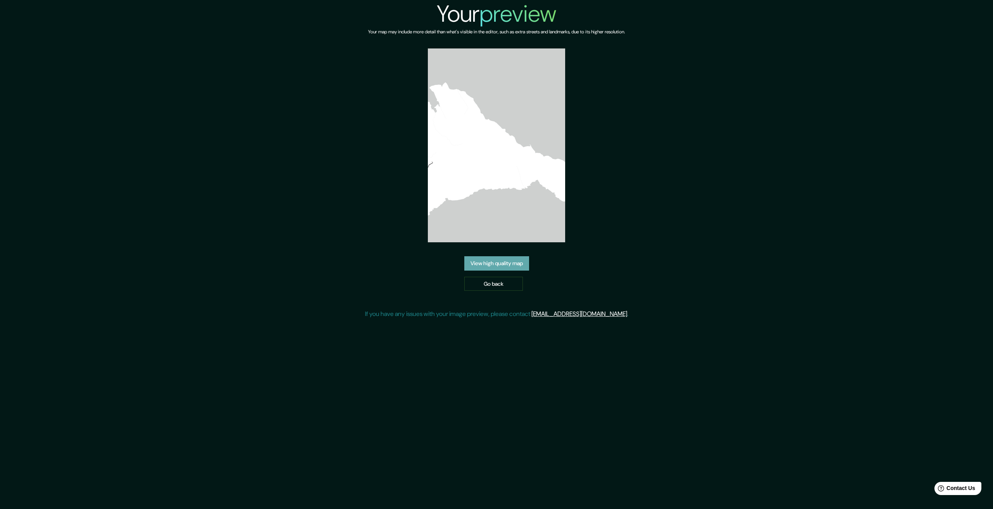
click at [514, 263] on link "View high quality map" at bounding box center [496, 263] width 65 height 14
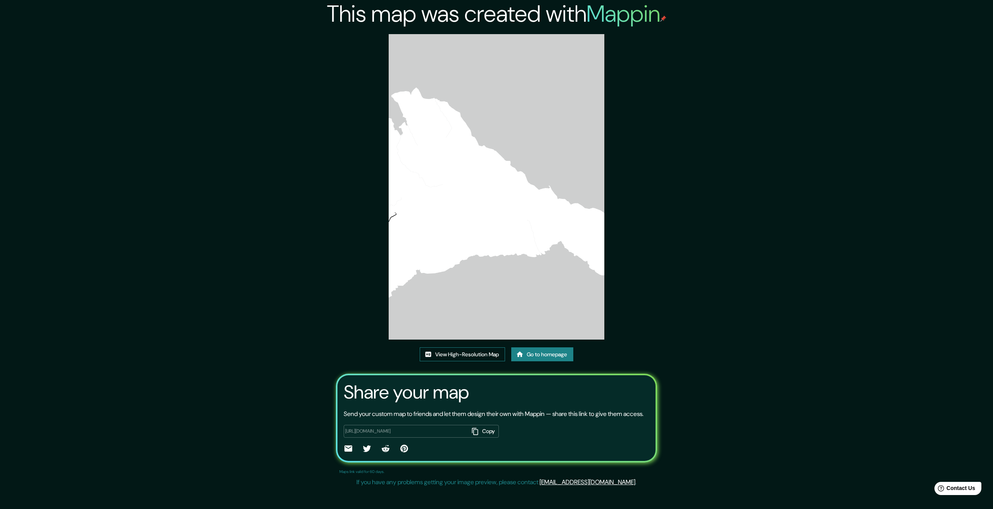
click at [479, 351] on link "View High-Resolution Map" at bounding box center [462, 355] width 85 height 14
click at [485, 438] on button "Copy" at bounding box center [484, 431] width 30 height 13
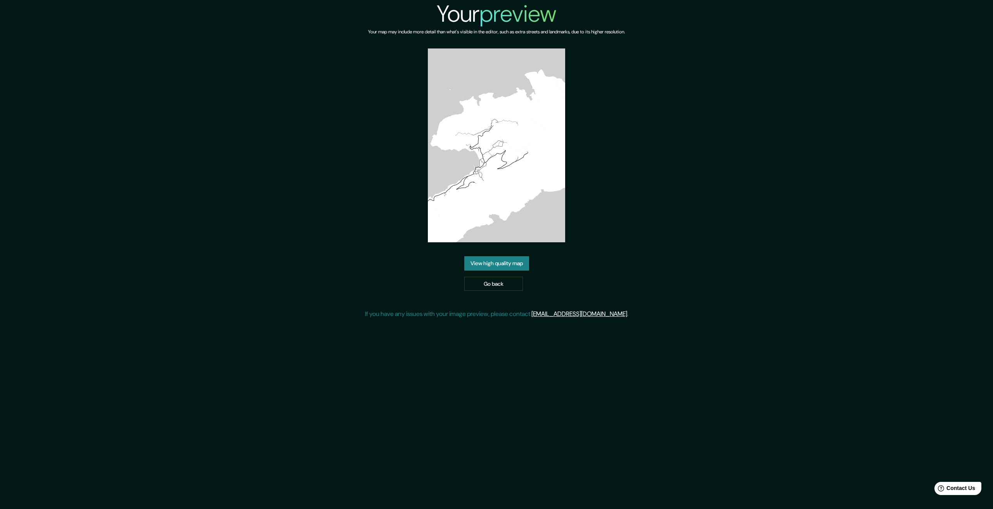
click at [510, 263] on link "View high quality map" at bounding box center [496, 263] width 65 height 14
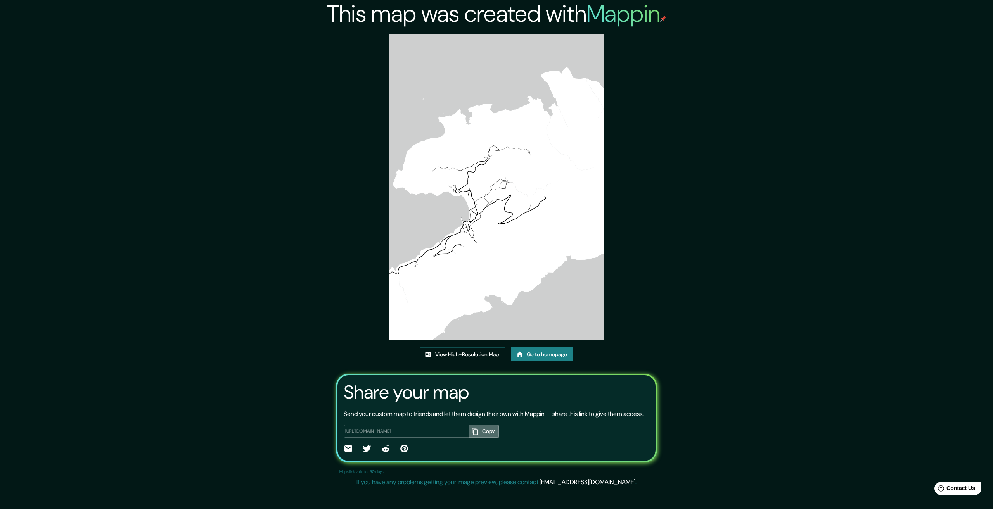
click at [485, 438] on button "Copy" at bounding box center [484, 431] width 30 height 13
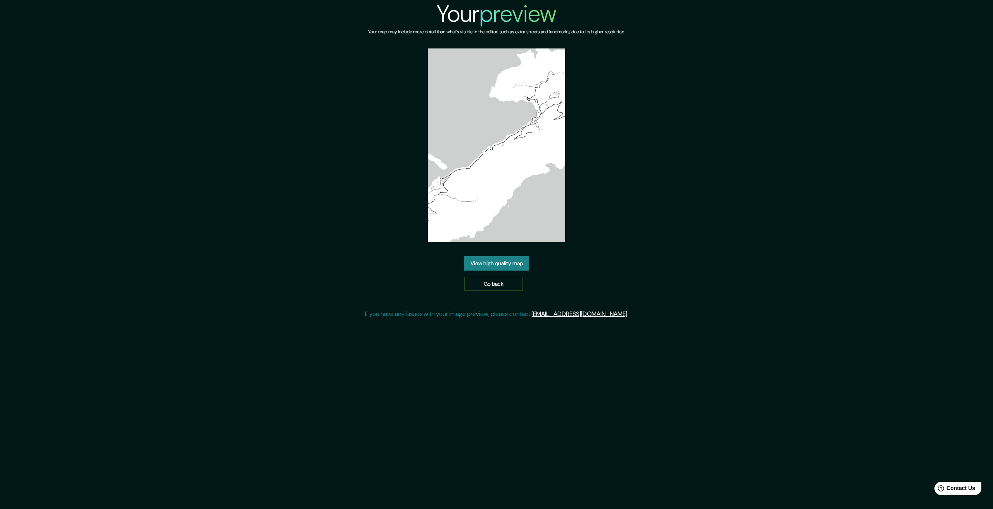
click at [510, 262] on link "View high quality map" at bounding box center [496, 263] width 65 height 14
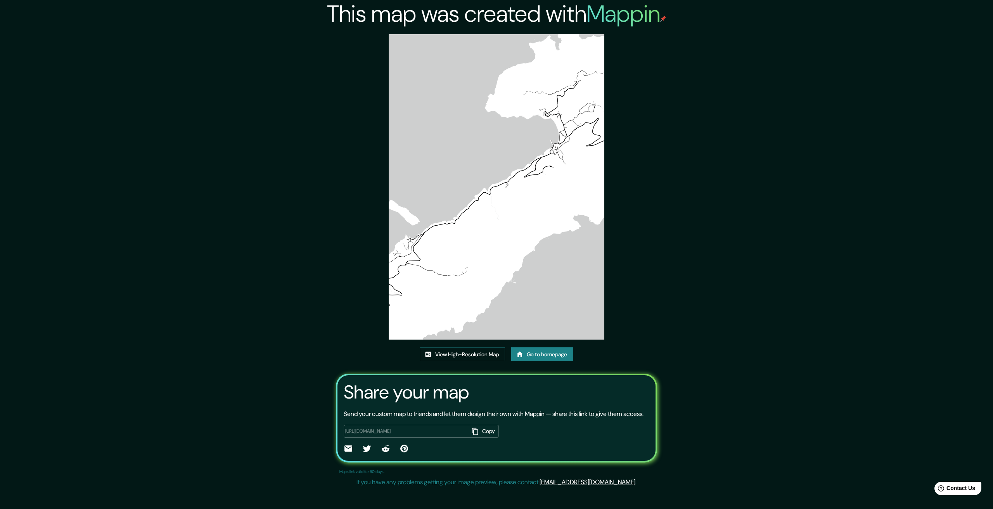
click at [479, 438] on button "Copy" at bounding box center [484, 431] width 30 height 13
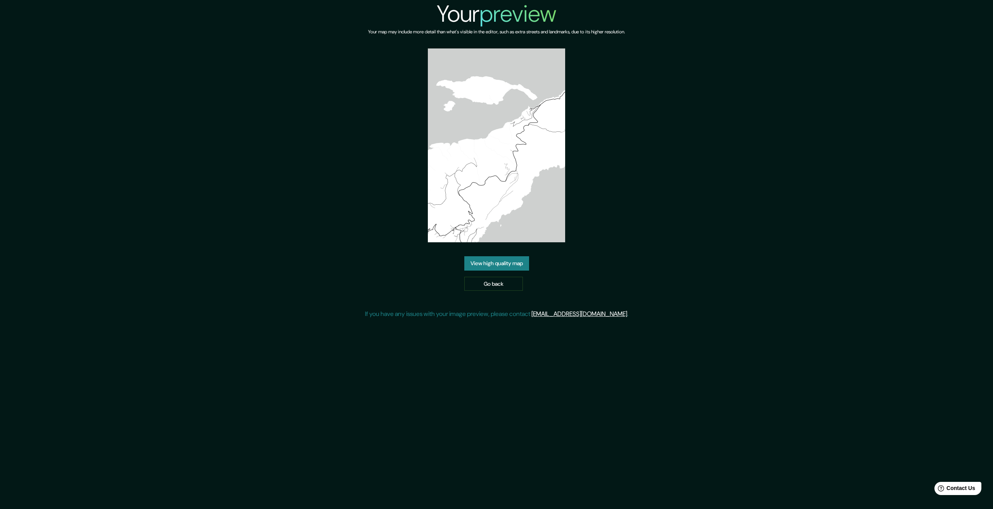
click at [496, 267] on link "View high quality map" at bounding box center [496, 263] width 65 height 14
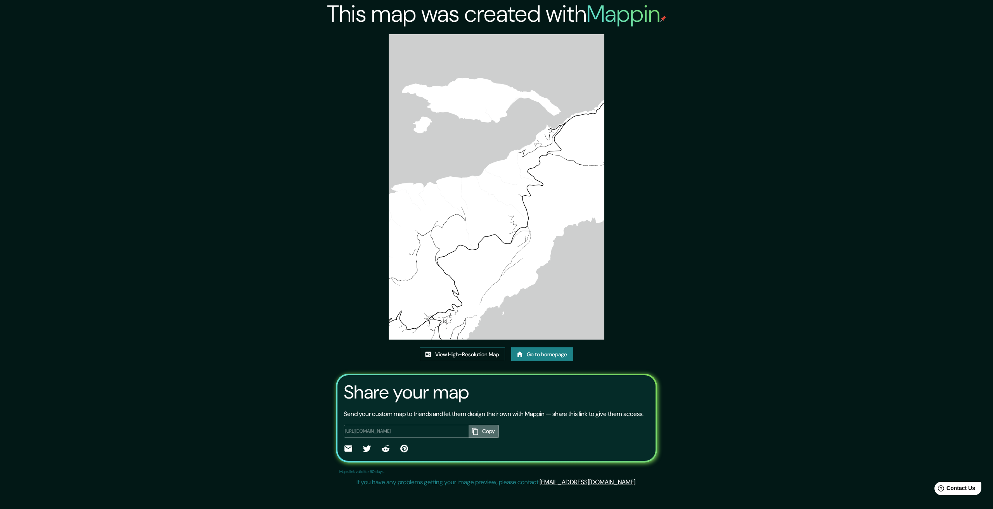
click at [478, 438] on button "Copy" at bounding box center [484, 431] width 30 height 13
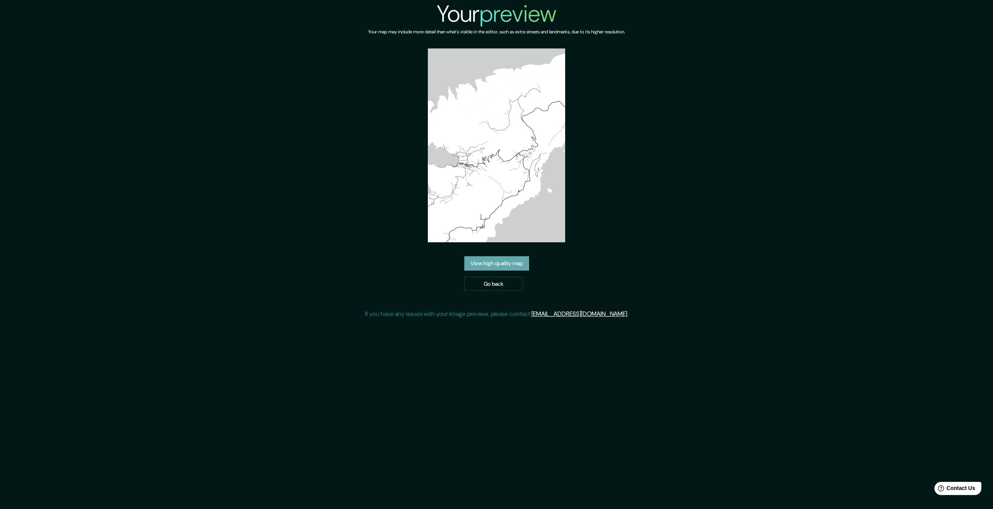
click at [499, 266] on link "View high quality map" at bounding box center [496, 263] width 65 height 14
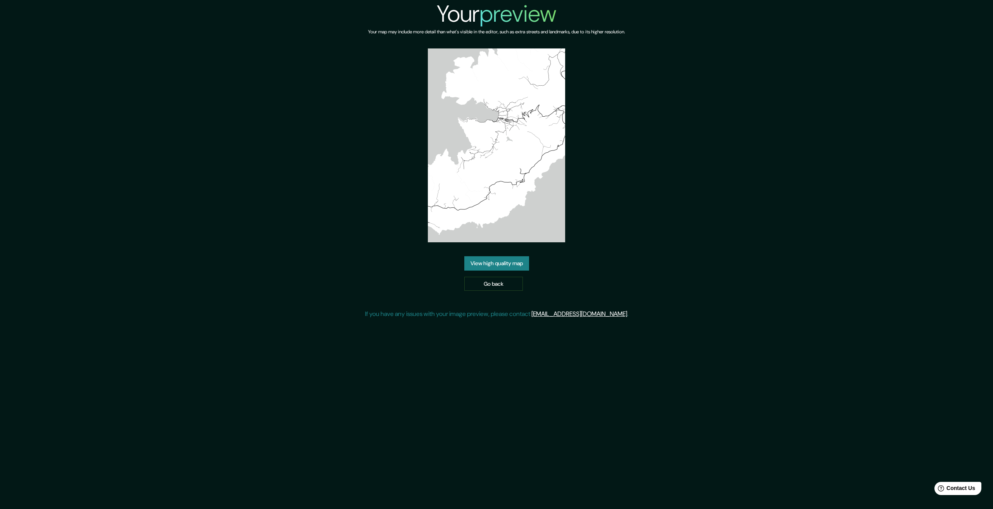
click at [494, 264] on link "View high quality map" at bounding box center [496, 263] width 65 height 14
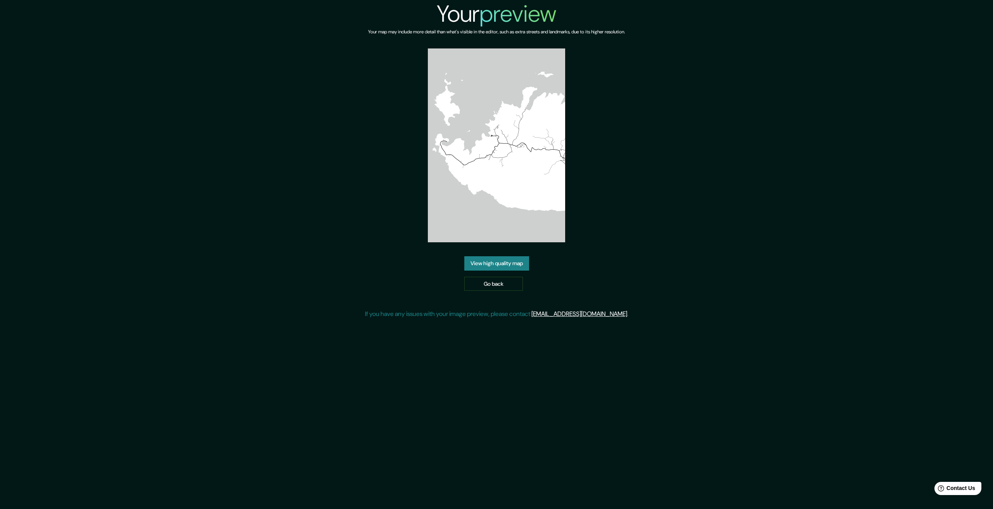
click at [485, 259] on link "View high quality map" at bounding box center [496, 263] width 65 height 14
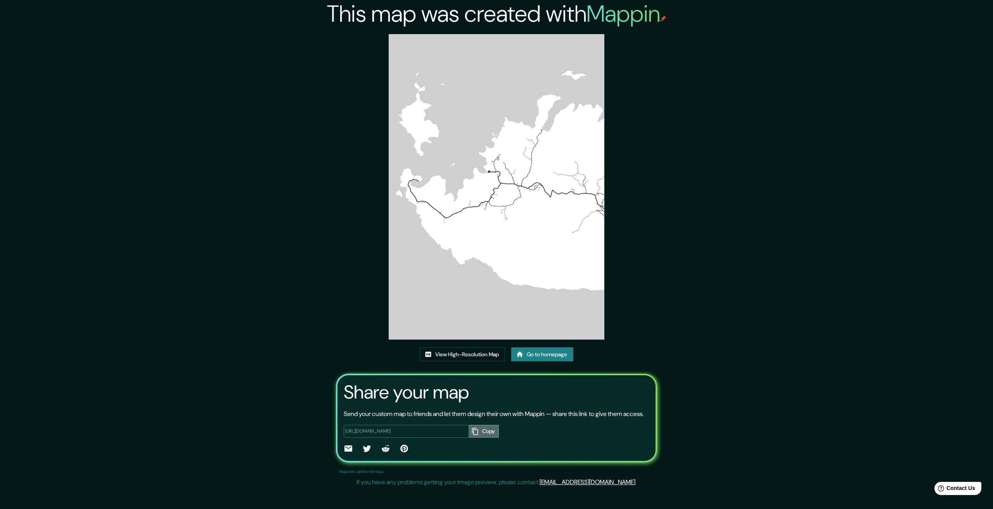
click at [479, 438] on button "Copy" at bounding box center [484, 431] width 30 height 13
click at [863, 122] on div "This map was created with Mappin View High-Resolution Map Go to homepage Share …" at bounding box center [496, 245] width 993 height 490
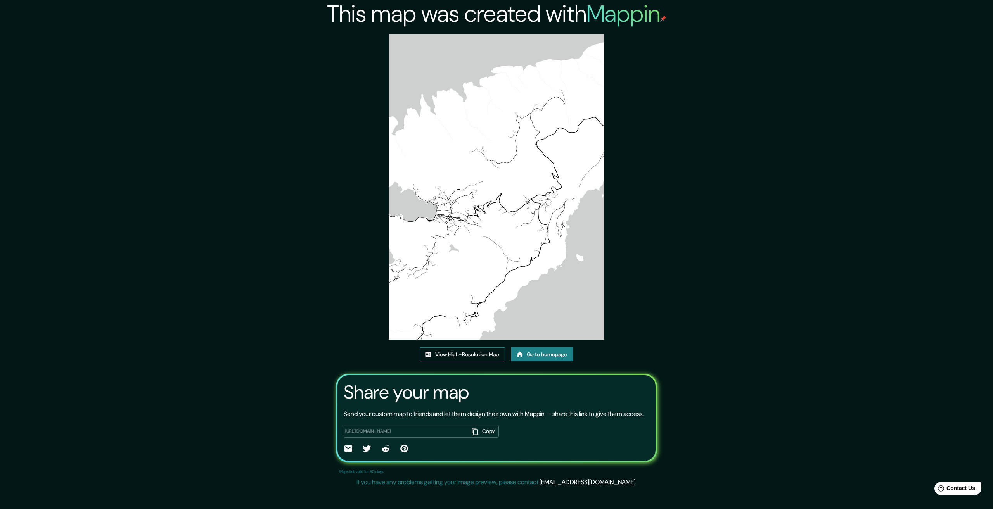
click at [477, 360] on link "View High-Resolution Map" at bounding box center [462, 355] width 85 height 14
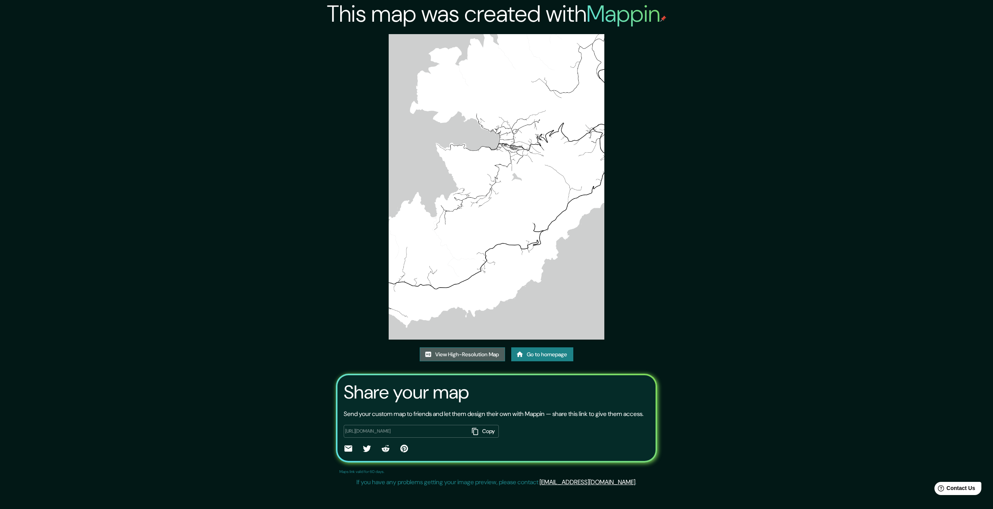
click at [470, 360] on link "View High-Resolution Map" at bounding box center [462, 355] width 85 height 14
click at [484, 438] on button "Copy" at bounding box center [484, 431] width 30 height 13
